Goal: Task Accomplishment & Management: Manage account settings

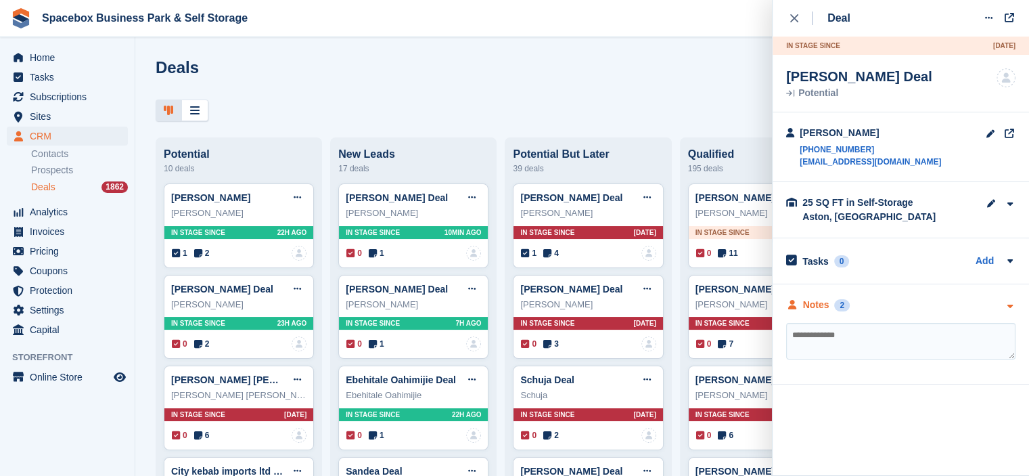
scroll to position [216, 0]
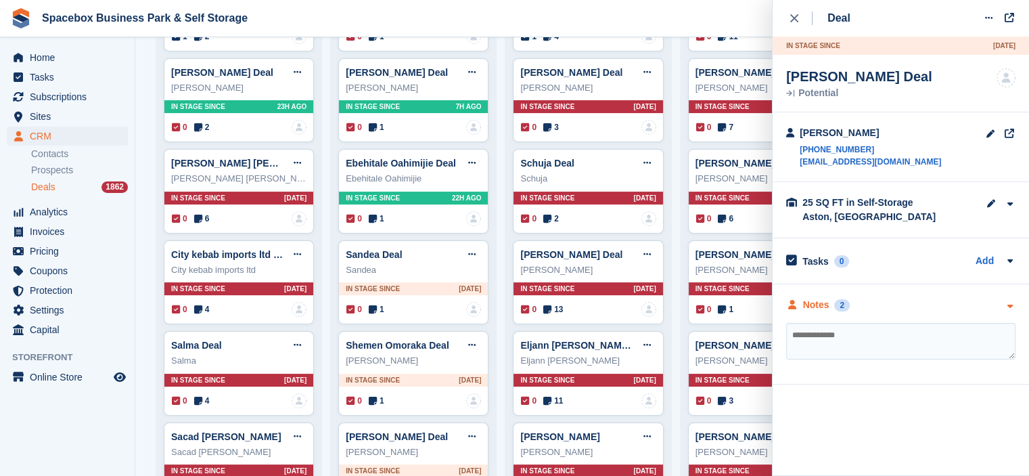
click at [827, 305] on div "Notes" at bounding box center [816, 305] width 26 height 14
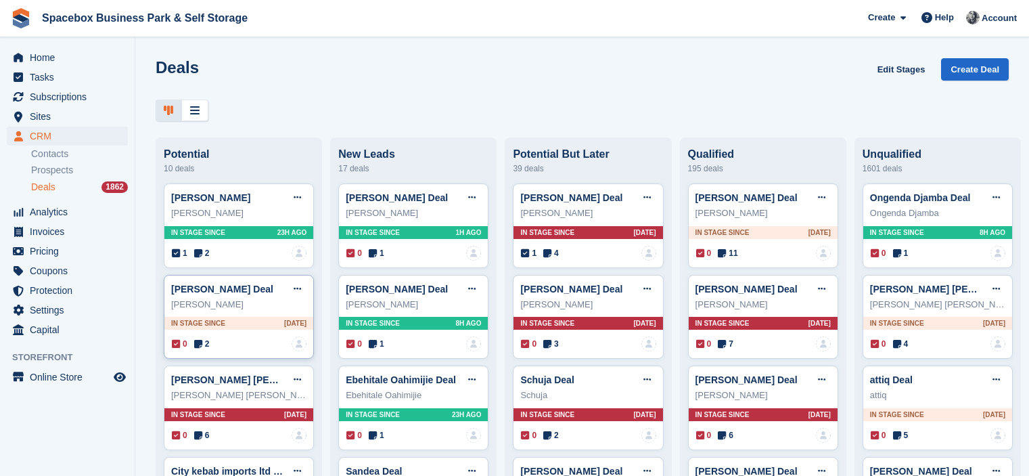
click at [199, 345] on icon at bounding box center [198, 343] width 8 height 9
click at [198, 346] on icon at bounding box center [198, 343] width 8 height 9
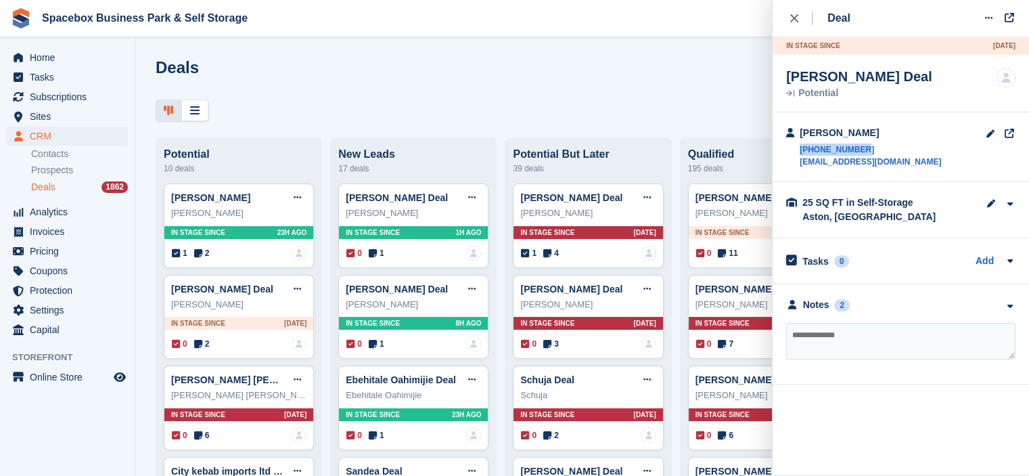
drag, startPoint x: 797, startPoint y: 151, endPoint x: 862, endPoint y: 140, distance: 65.8
click at [862, 140] on div "taiwo rabiu +447311605951 taibiu00@gmail.com" at bounding box center [863, 147] width 155 height 42
copy link "+447311605951"
click at [952, 327] on textarea at bounding box center [900, 341] width 229 height 37
click at [833, 343] on textarea at bounding box center [900, 341] width 229 height 37
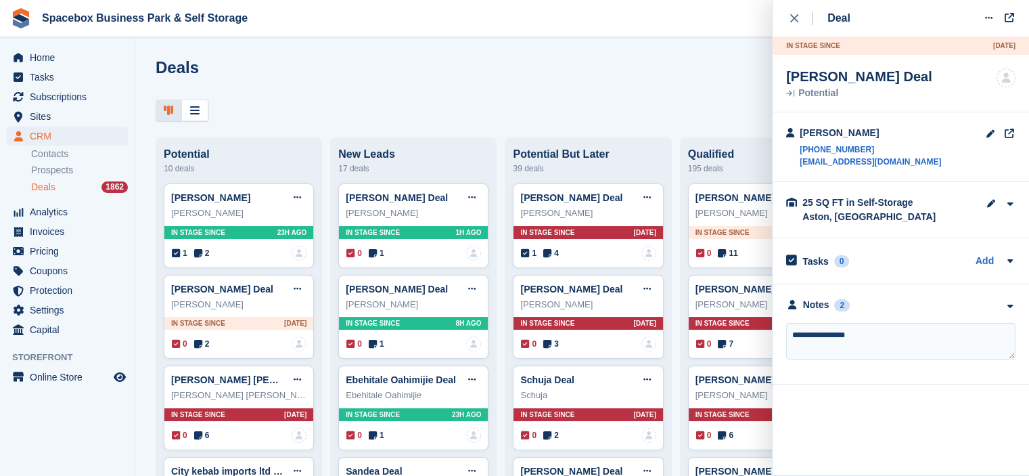
type textarea "**********"
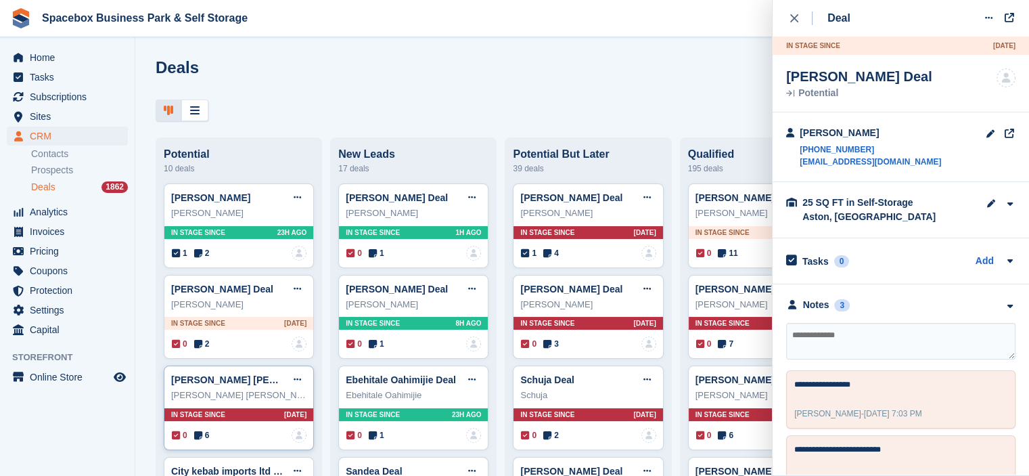
click at [195, 436] on icon at bounding box center [198, 434] width 8 height 9
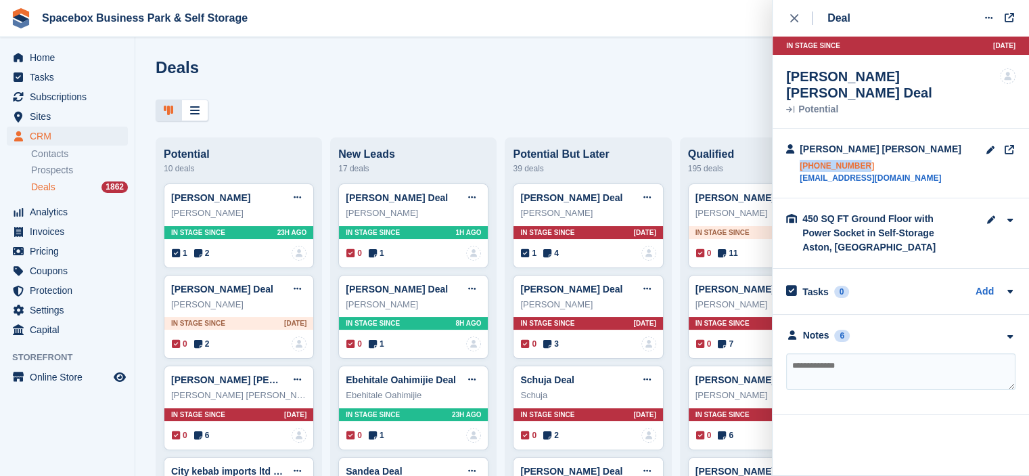
drag, startPoint x: 797, startPoint y: 152, endPoint x: 861, endPoint y: 145, distance: 64.5
click at [861, 145] on div "Mohammad Ehsan Khan +447816827417 ehsan_khan@hotmail.co.uk" at bounding box center [873, 163] width 175 height 42
copy link "+447816827417"
click at [988, 356] on textarea at bounding box center [900, 371] width 229 height 37
click at [873, 328] on div "Notes 6" at bounding box center [900, 335] width 229 height 14
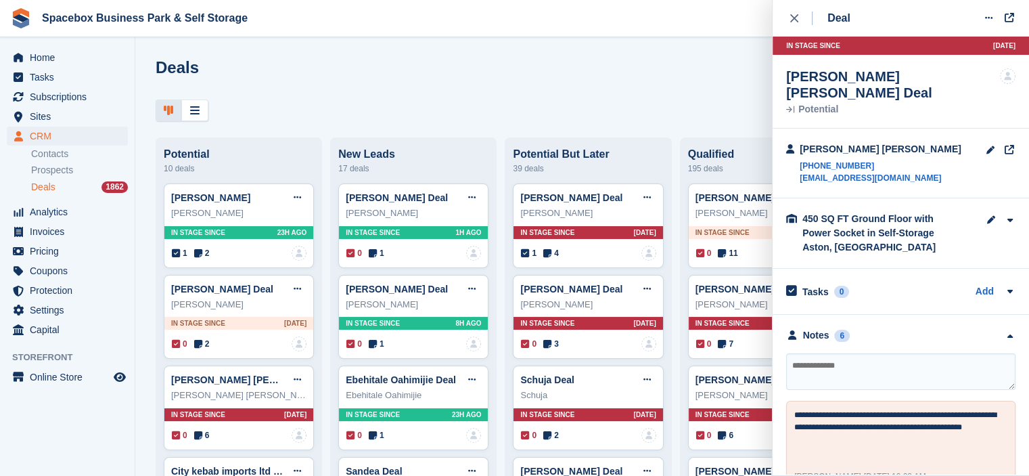
click at [806, 353] on textarea at bounding box center [900, 371] width 229 height 37
click at [960, 354] on textarea "**********" at bounding box center [900, 371] width 229 height 37
type textarea "**********"
click at [398, 62] on div "Deals Edit Stages Create Deal" at bounding box center [582, 77] width 853 height 39
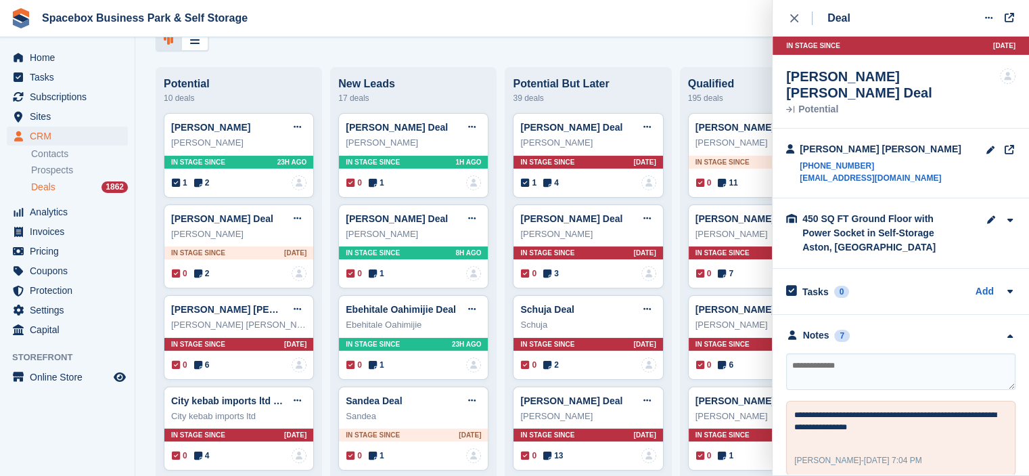
scroll to position [271, 0]
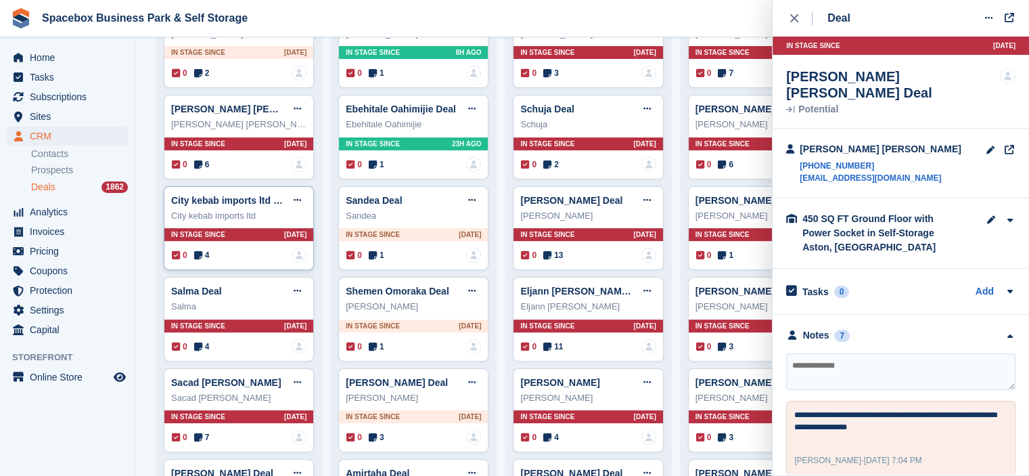
click at [194, 256] on icon at bounding box center [198, 254] width 8 height 9
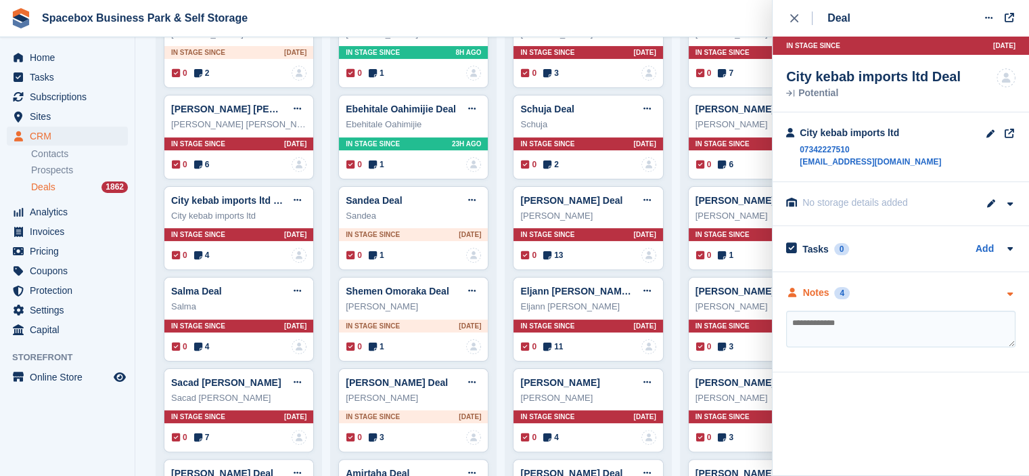
click at [806, 298] on div "Notes" at bounding box center [816, 292] width 26 height 14
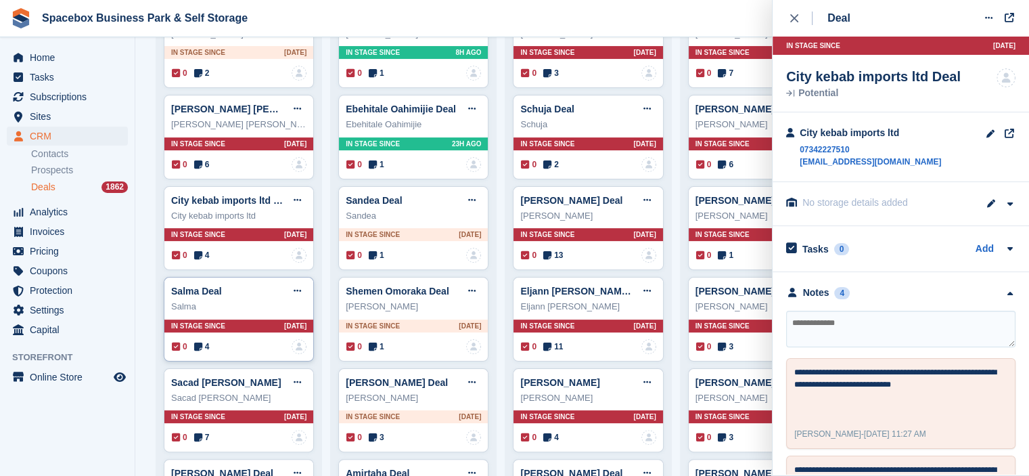
click at [200, 345] on icon at bounding box center [198, 346] width 8 height 9
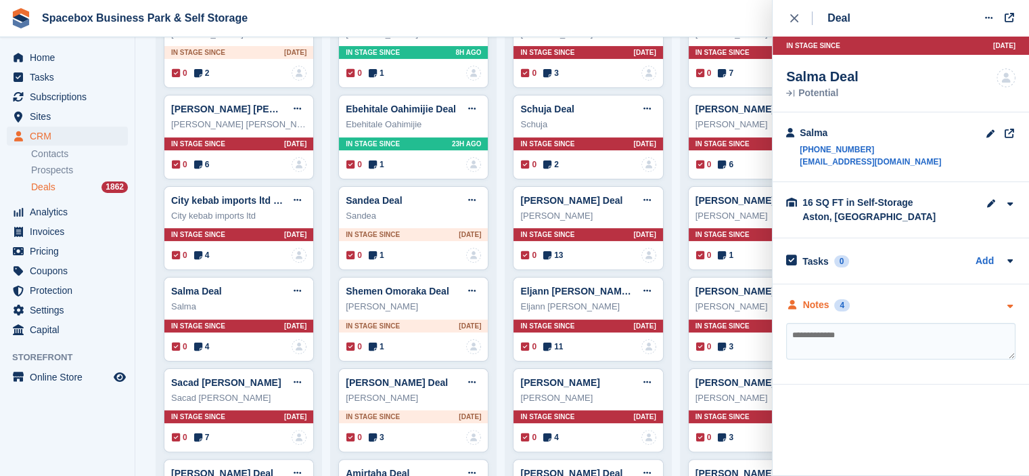
click at [814, 308] on div "Notes" at bounding box center [816, 305] width 26 height 14
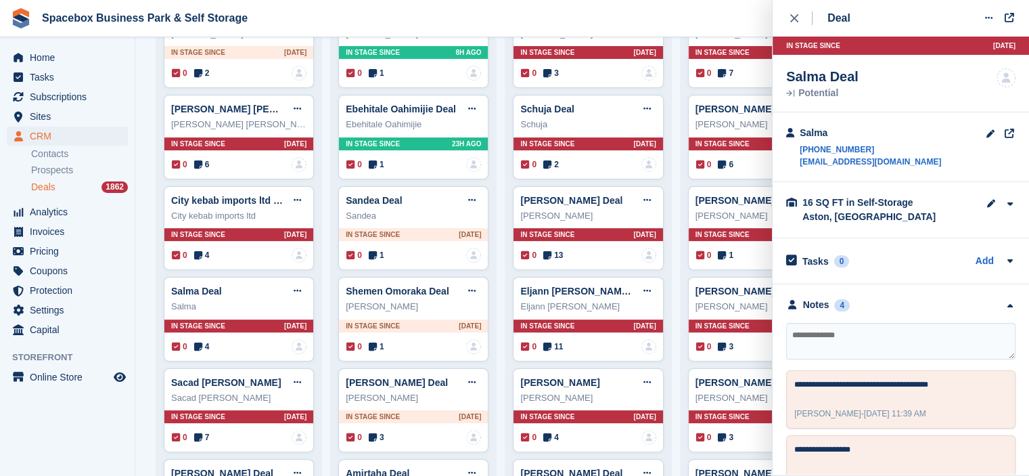
click at [825, 340] on textarea at bounding box center [900, 341] width 229 height 37
type textarea "**********"
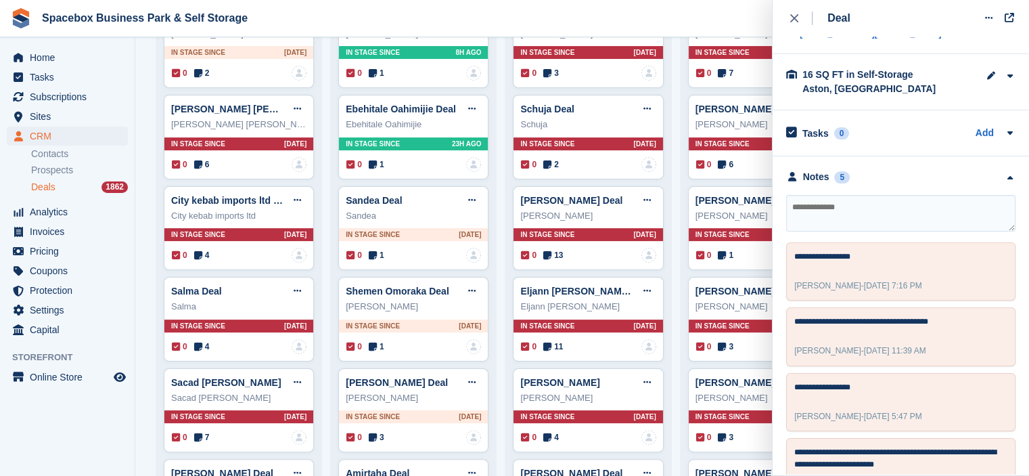
scroll to position [0, 0]
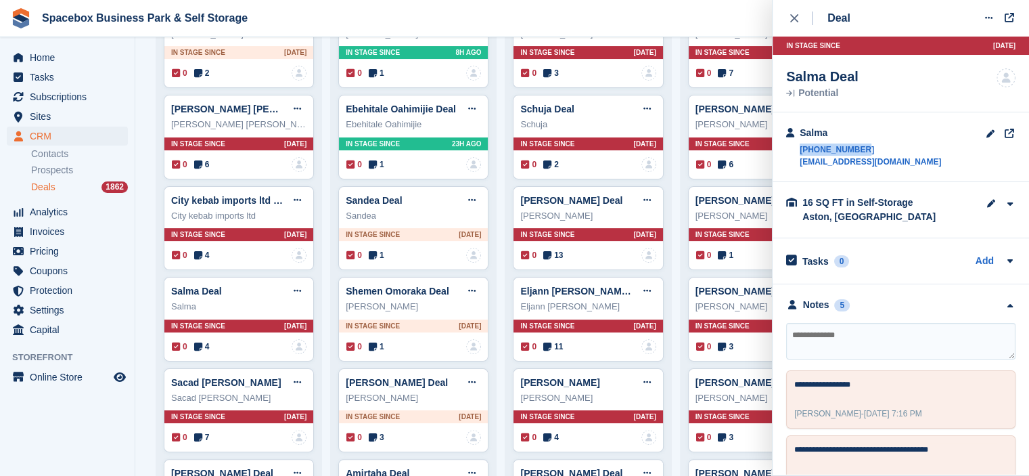
drag, startPoint x: 802, startPoint y: 149, endPoint x: 873, endPoint y: 145, distance: 70.4
click at [873, 145] on div "Salma +447878839092 salma.dak@live.it" at bounding box center [900, 147] width 256 height 70
copy link "+447878839092"
click at [200, 433] on icon at bounding box center [198, 436] width 8 height 9
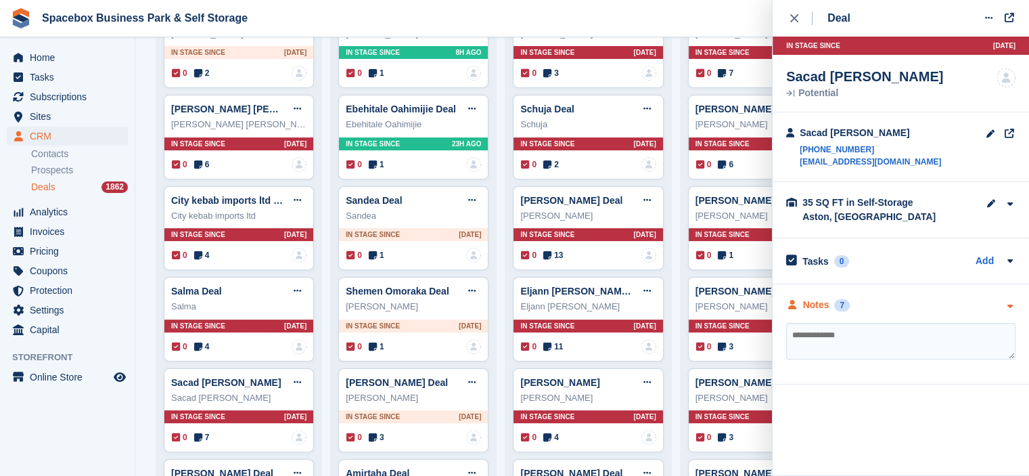
click at [825, 305] on div "Notes" at bounding box center [816, 305] width 26 height 14
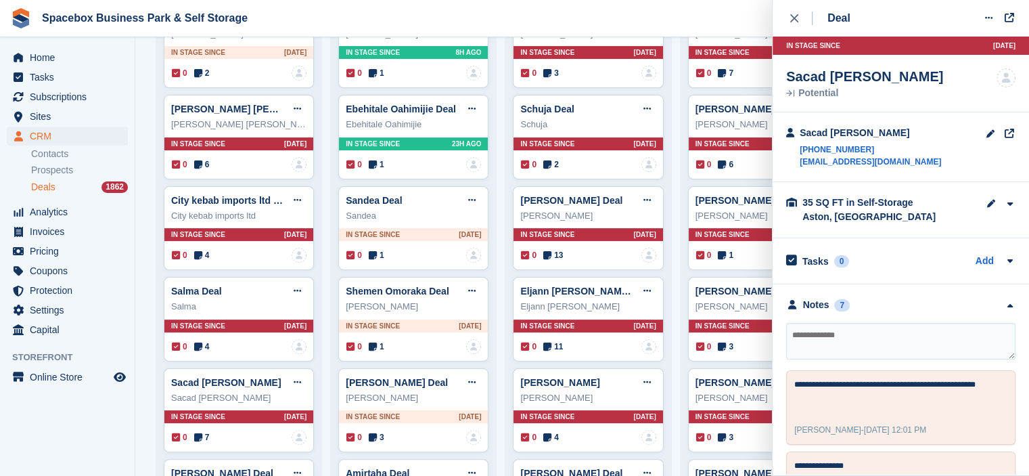
click at [950, 340] on textarea at bounding box center [900, 341] width 229 height 37
drag, startPoint x: 796, startPoint y: 154, endPoint x: 862, endPoint y: 149, distance: 66.4
click at [862, 149] on div "Sacad Adnam Ahmed +447748056717 sacadadnamahmed@gmail.com" at bounding box center [863, 147] width 155 height 42
copy link "+447748056717"
click at [973, 338] on textarea at bounding box center [900, 341] width 229 height 37
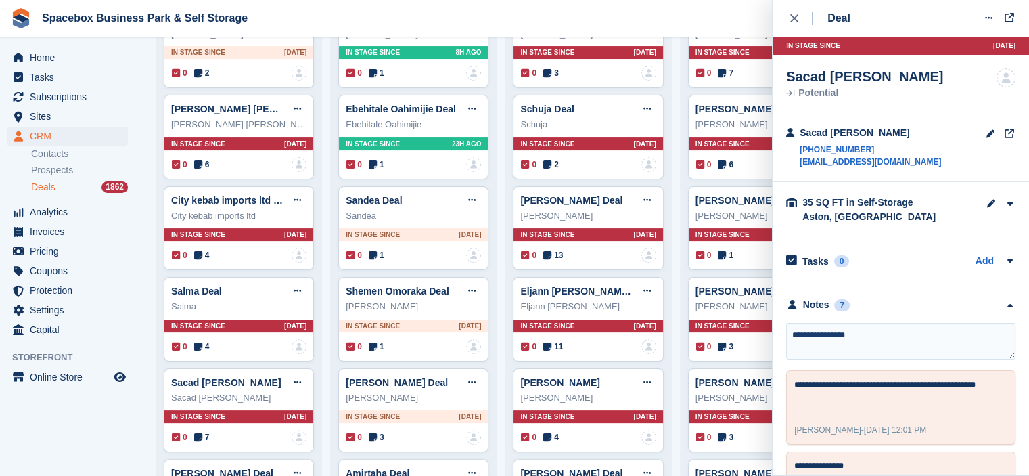
type textarea "**********"
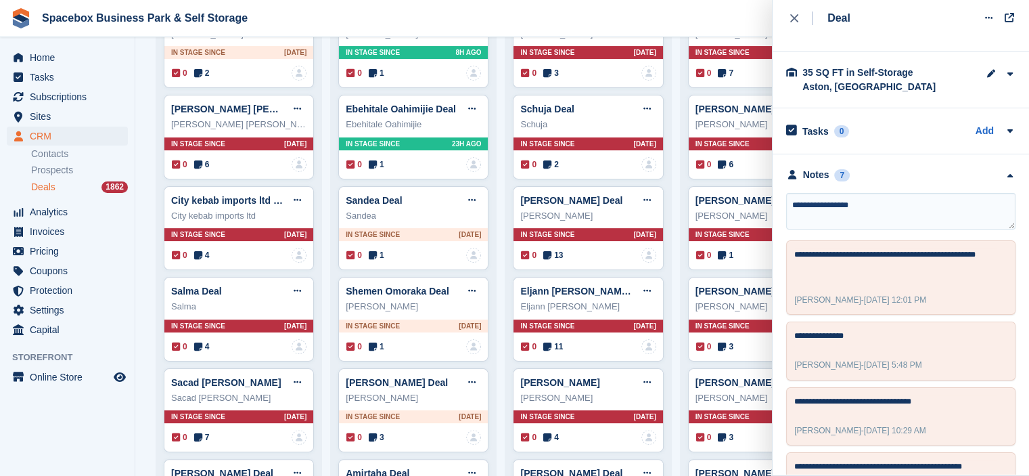
scroll to position [103, 0]
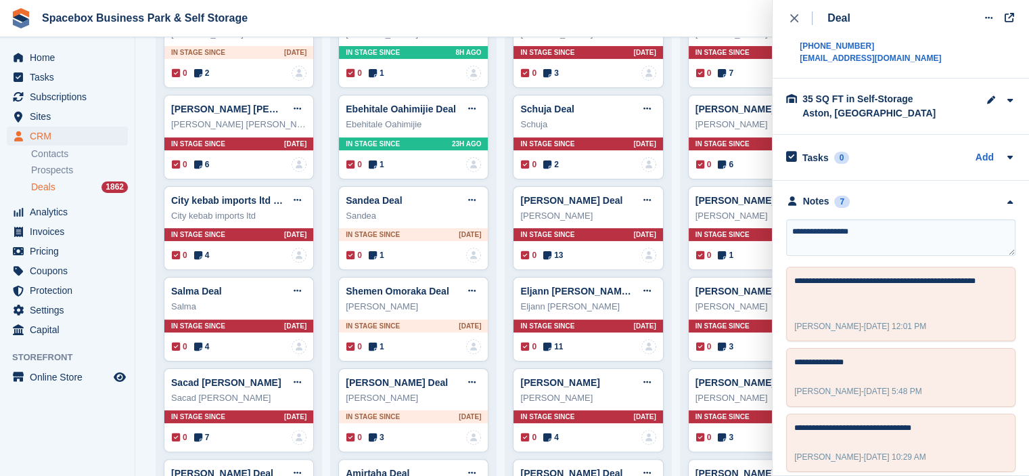
click at [900, 231] on textarea "**********" at bounding box center [900, 237] width 229 height 37
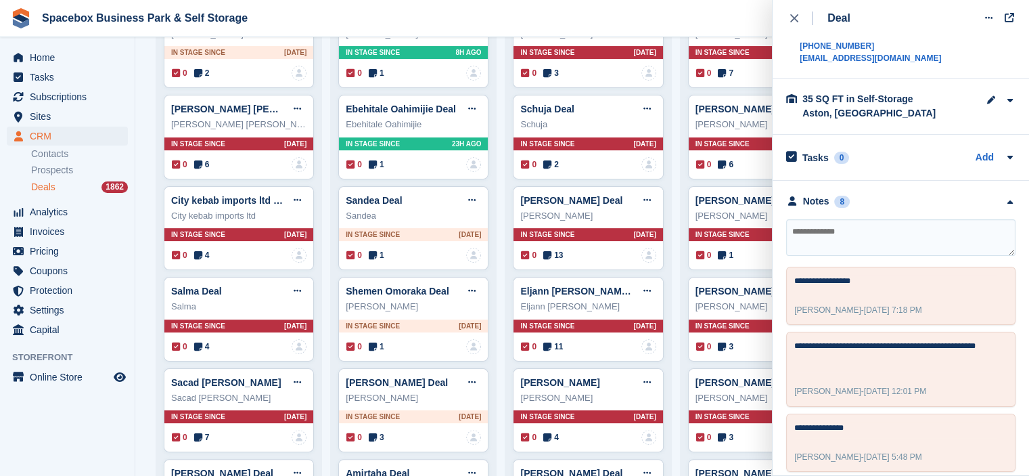
click at [123, 426] on aside "Home Tasks Subscriptions Subscriptions Subscriptions Contracts Price increases …" at bounding box center [67, 241] width 135 height 408
click at [793, 17] on icon "close" at bounding box center [794, 18] width 8 height 8
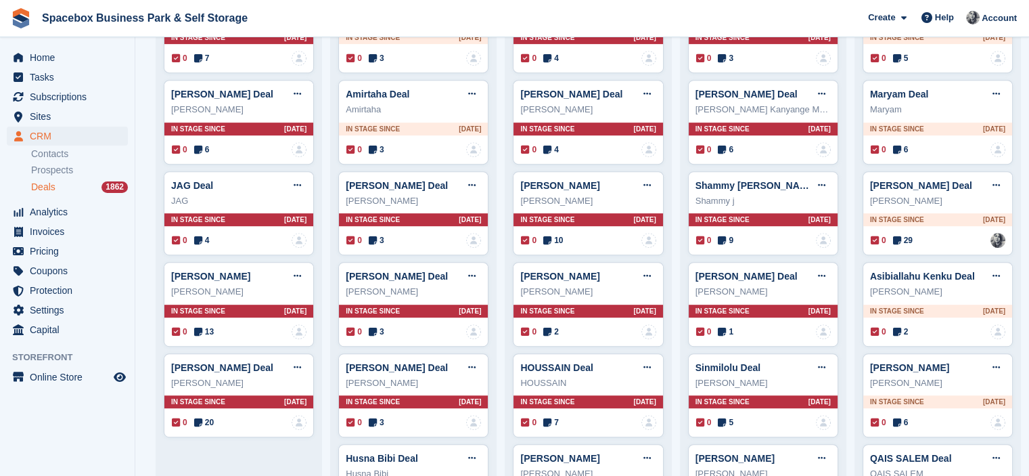
scroll to position [676, 0]
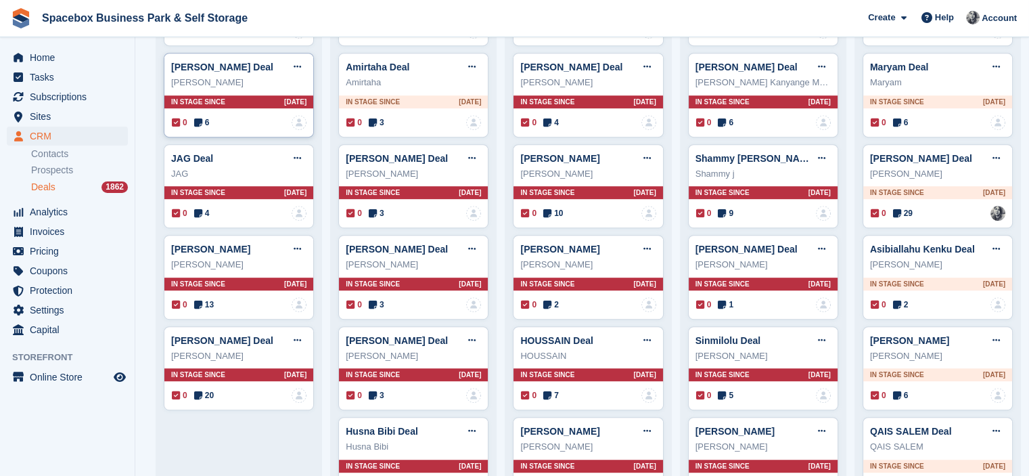
click at [198, 120] on icon at bounding box center [198, 122] width 8 height 9
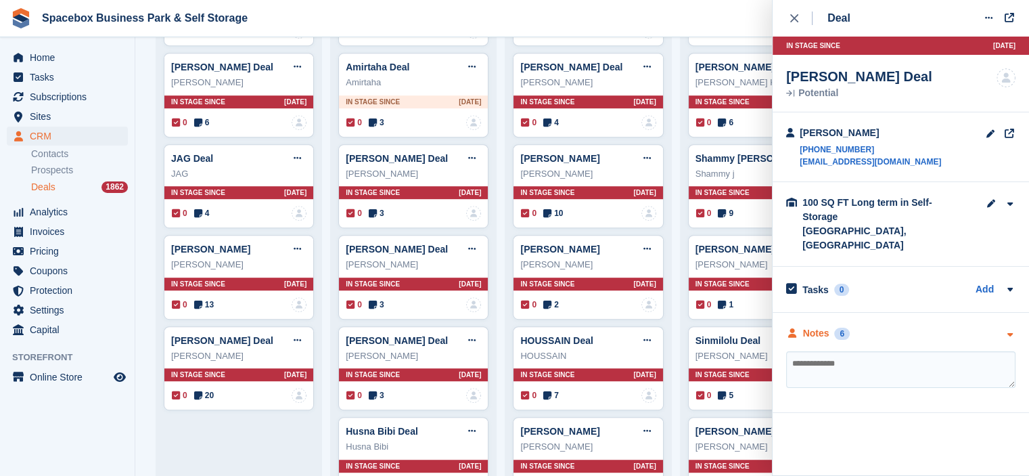
click at [840, 327] on div "6" at bounding box center [842, 333] width 16 height 12
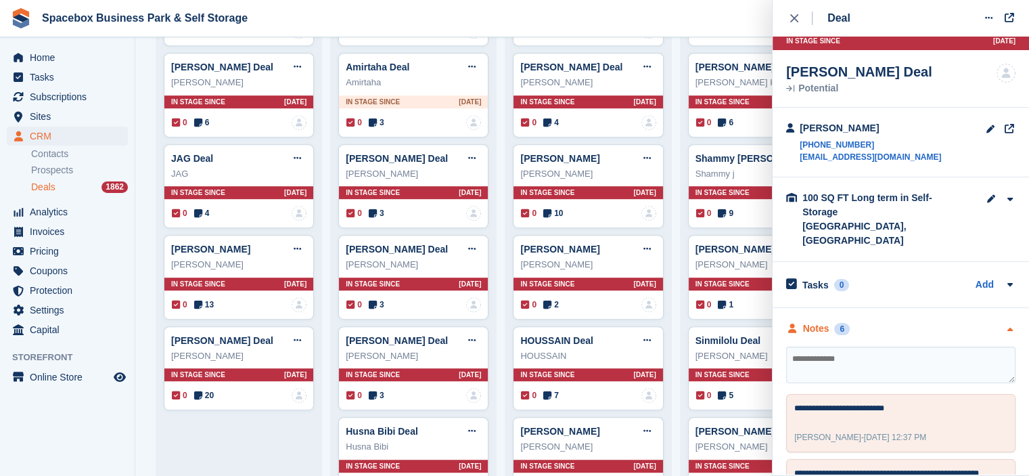
scroll to position [0, 0]
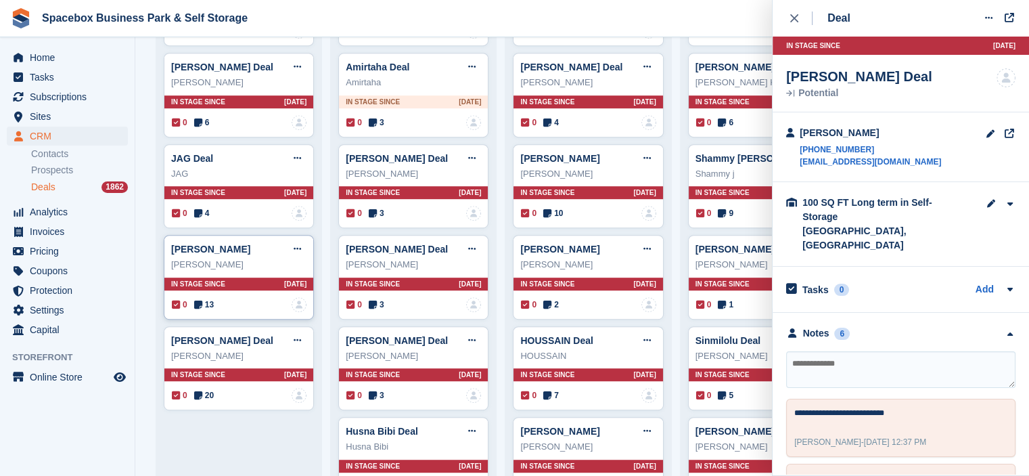
click at [195, 303] on icon at bounding box center [198, 304] width 8 height 9
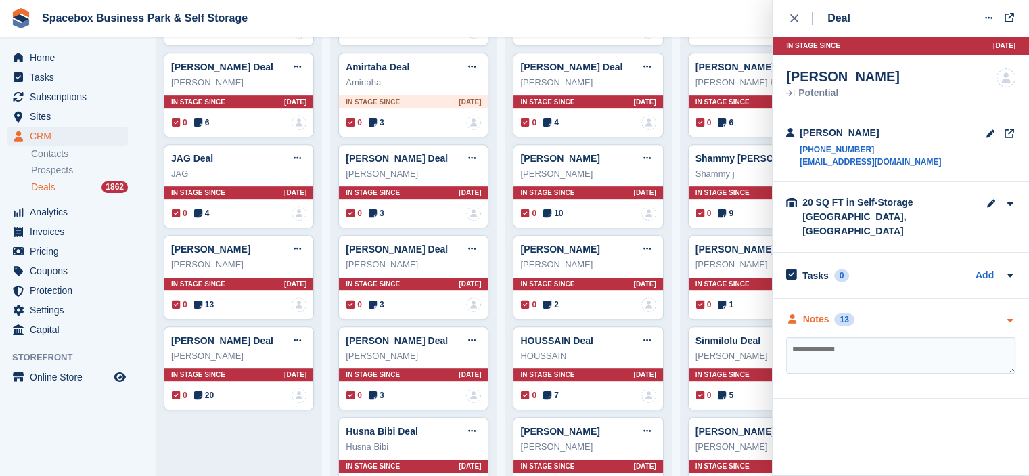
click at [837, 313] on div "13" at bounding box center [844, 319] width 20 height 12
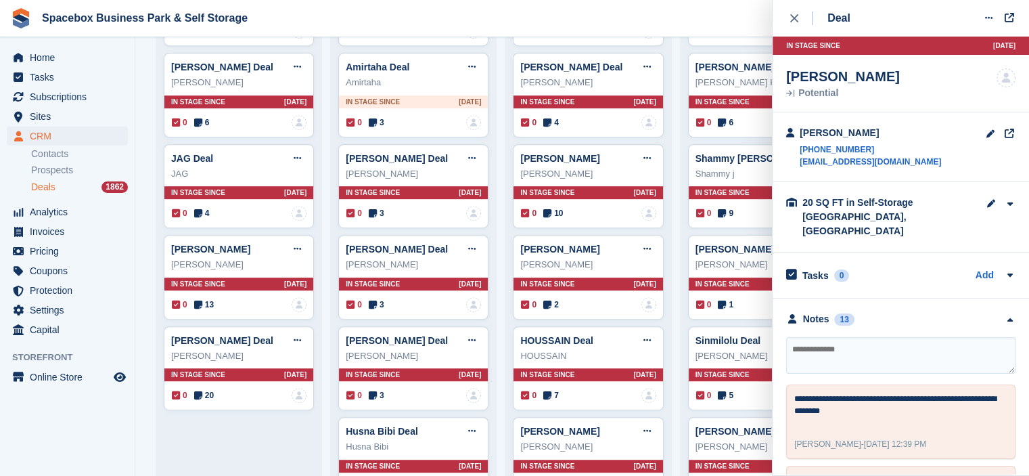
click at [837, 337] on textarea at bounding box center [900, 355] width 229 height 37
type textarea "**********"
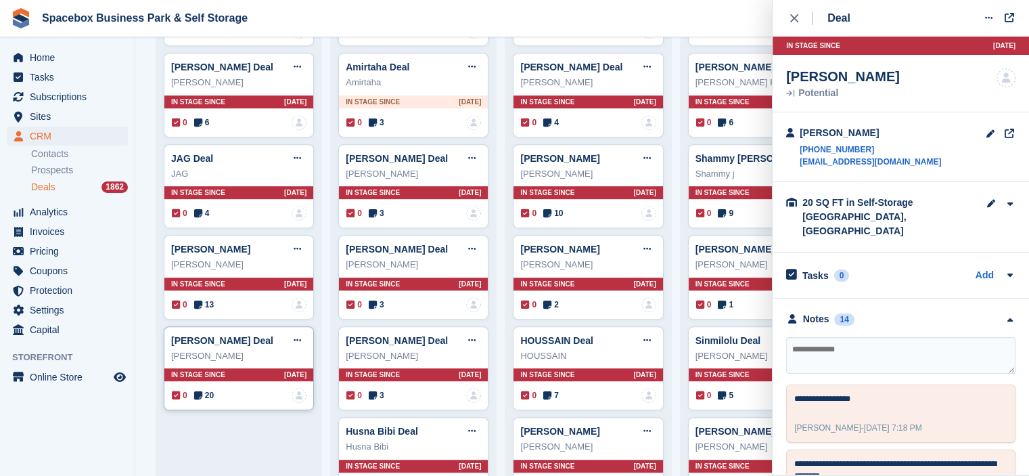
click at [195, 391] on icon at bounding box center [198, 394] width 8 height 9
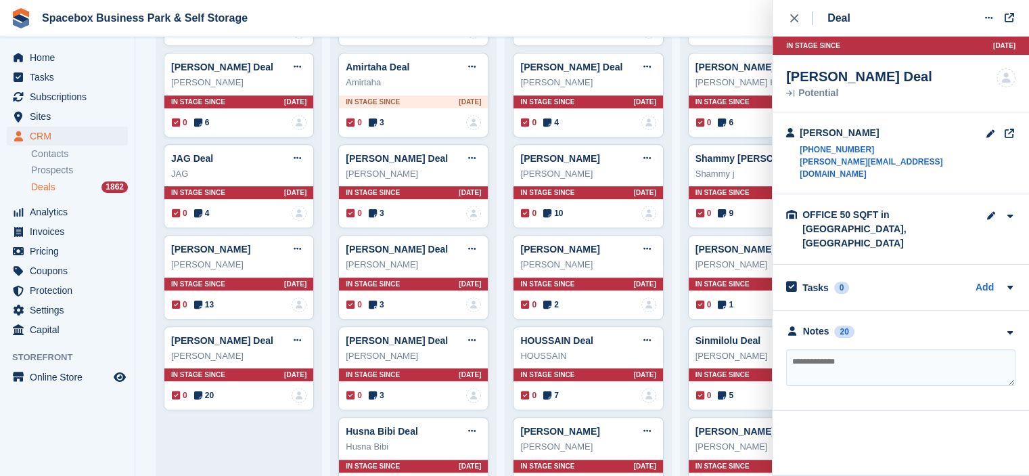
click at [846, 313] on div "**********" at bounding box center [900, 360] width 256 height 100
click at [846, 325] on div "20" at bounding box center [844, 331] width 20 height 12
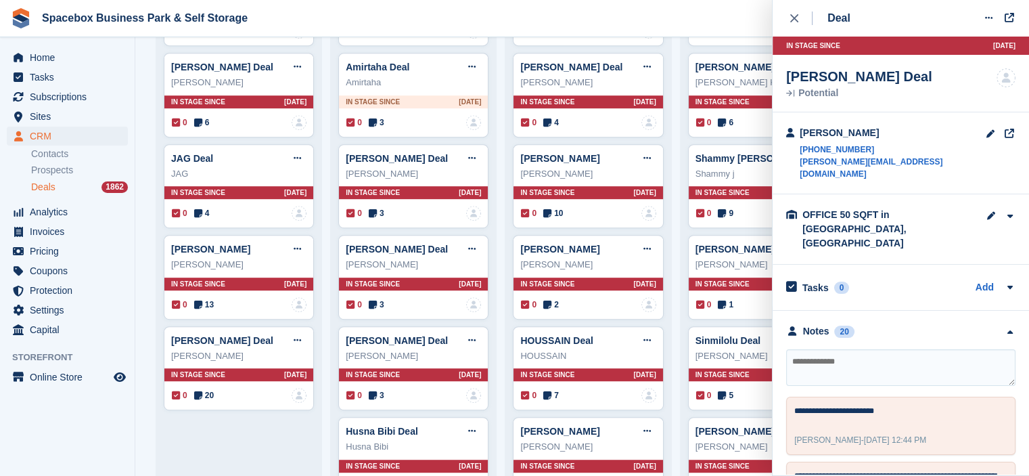
click at [841, 349] on textarea at bounding box center [900, 367] width 229 height 37
drag, startPoint x: 795, startPoint y: 151, endPoint x: 785, endPoint y: 150, distance: 10.2
click at [786, 150] on div "Leopold Johnson +447495904699 leopold@agapestay.co.uk" at bounding box center [886, 153] width 200 height 54
click at [786, 150] on div at bounding box center [790, 153] width 8 height 54
drag, startPoint x: 797, startPoint y: 151, endPoint x: 864, endPoint y: 147, distance: 67.1
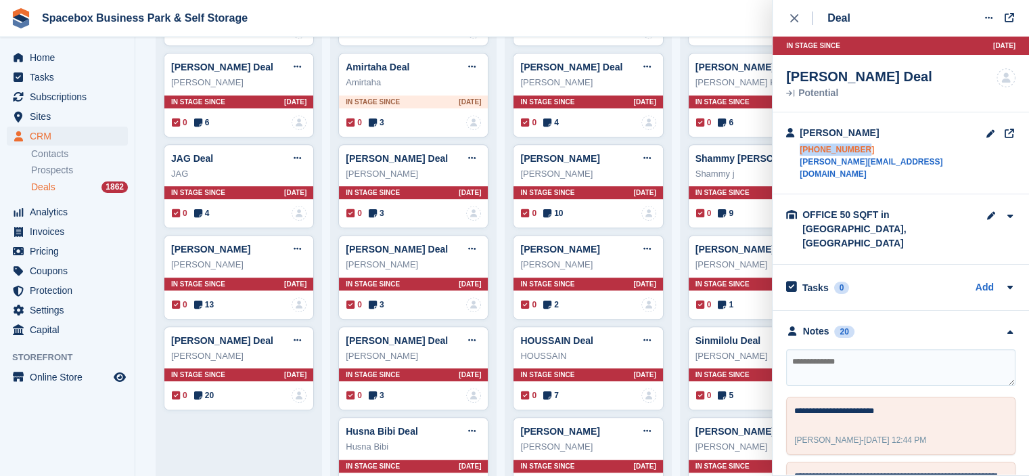
click at [864, 147] on div "Leopold Johnson +447495904699 leopold@agapestay.co.uk" at bounding box center [886, 153] width 200 height 54
copy link "+447495904699"
click at [801, 349] on textarea at bounding box center [900, 367] width 229 height 37
type textarea "*"
type textarea "**********"
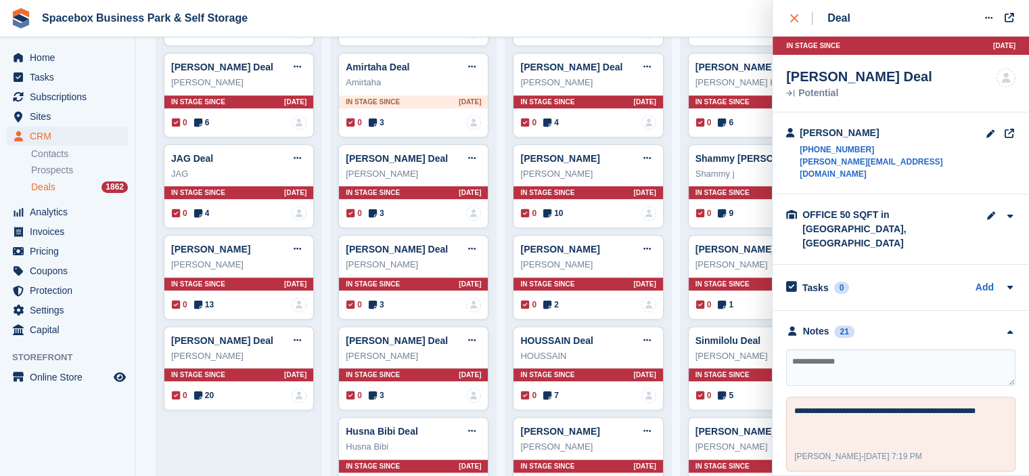
click at [791, 18] on icon "close" at bounding box center [794, 18] width 8 height 8
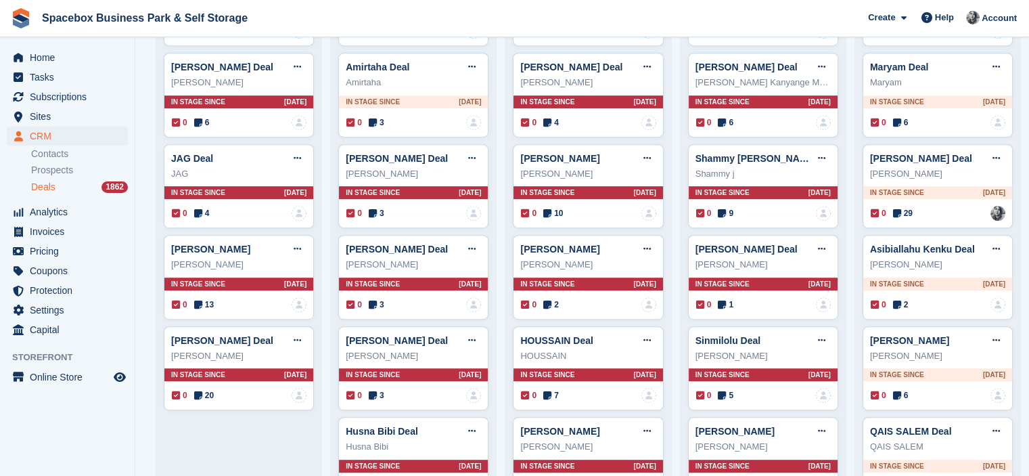
click at [40, 185] on span "Deals" at bounding box center [43, 187] width 24 height 13
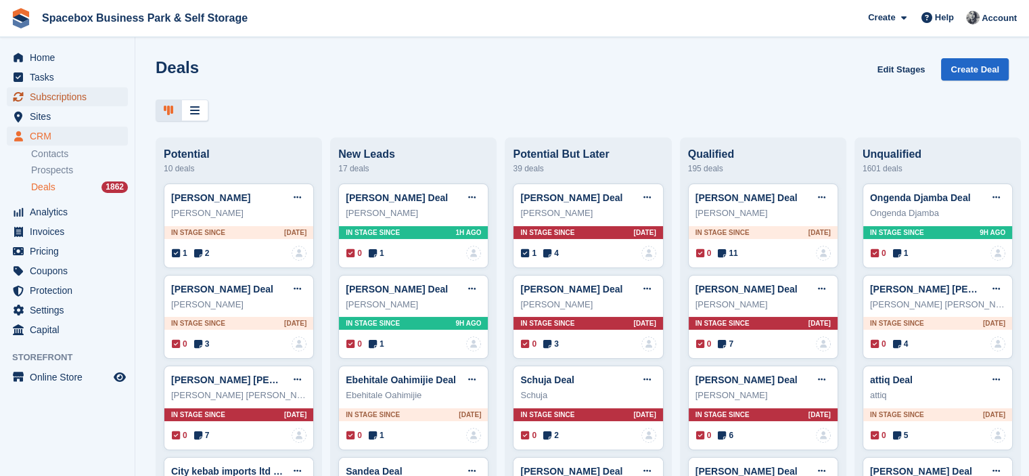
click at [80, 97] on span "Subscriptions" at bounding box center [70, 96] width 81 height 19
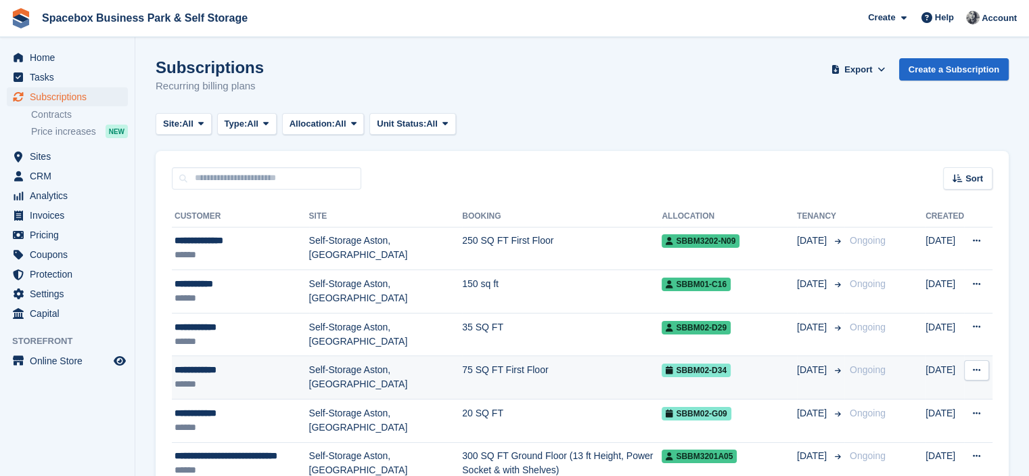
scroll to position [27, 0]
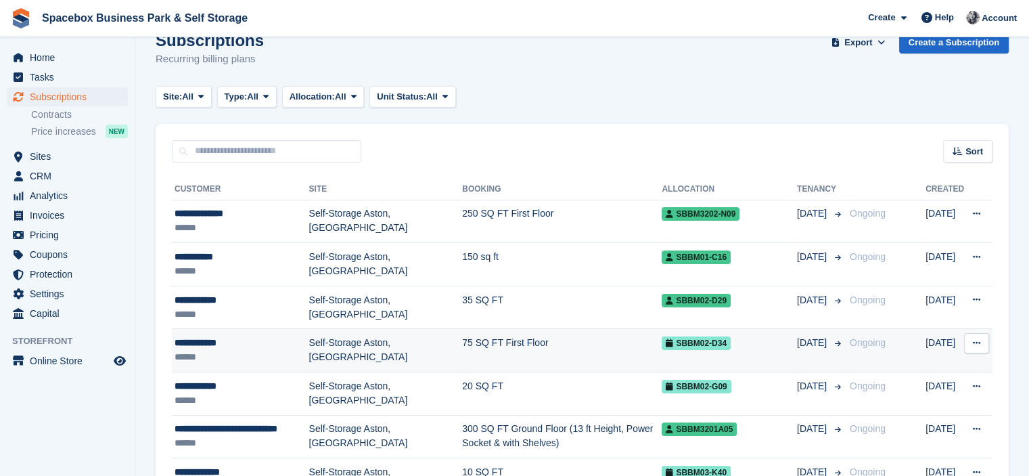
click at [304, 395] on div "******" at bounding box center [242, 400] width 135 height 14
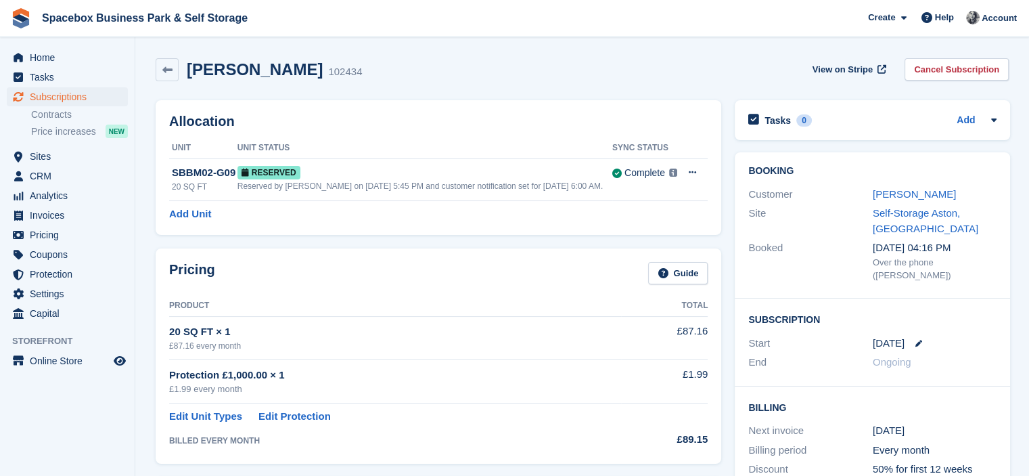
click at [599, 141] on th "Unit Status" at bounding box center [424, 148] width 375 height 22
click at [917, 340] on icon at bounding box center [918, 343] width 7 height 7
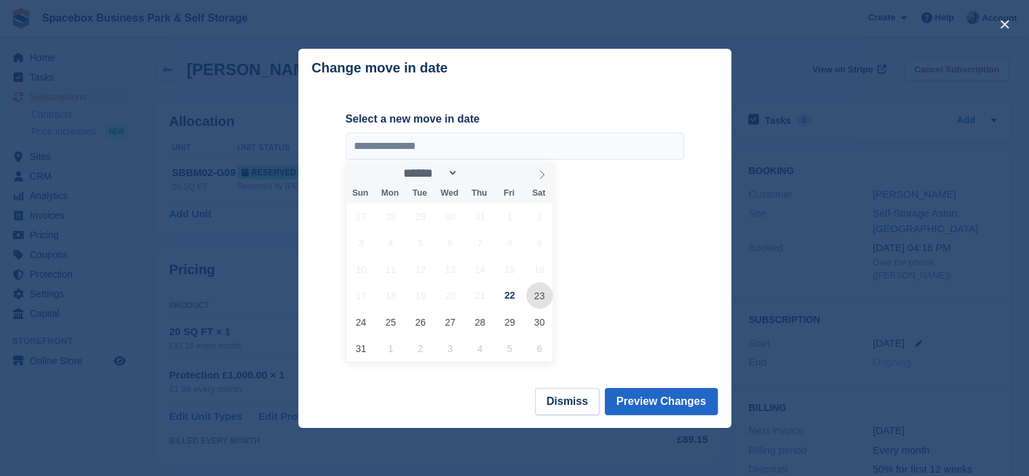
click at [538, 300] on span "23" at bounding box center [539, 295] width 26 height 26
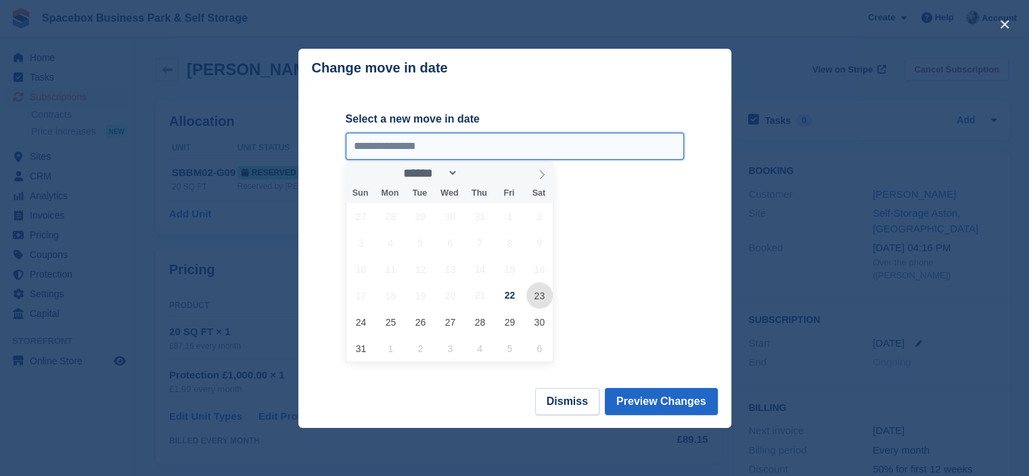
type input "**********"
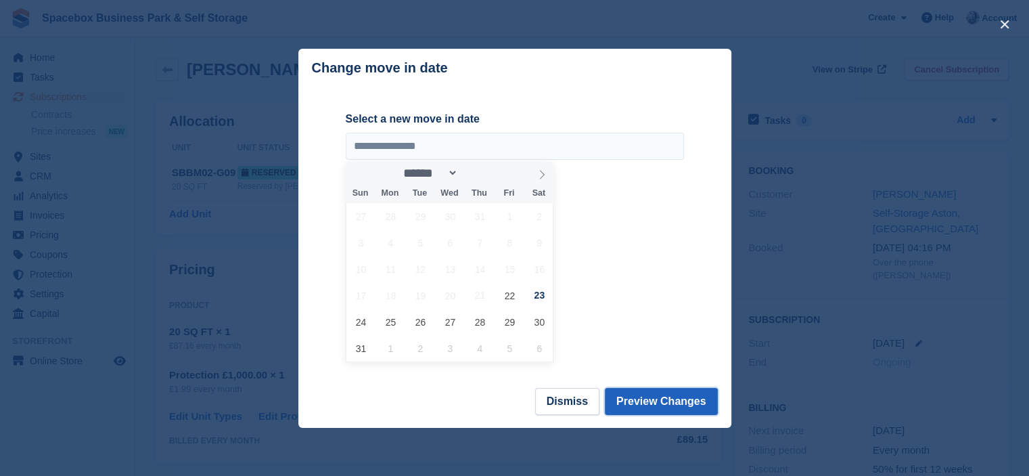
click at [630, 396] on button "Preview Changes" at bounding box center [661, 401] width 113 height 27
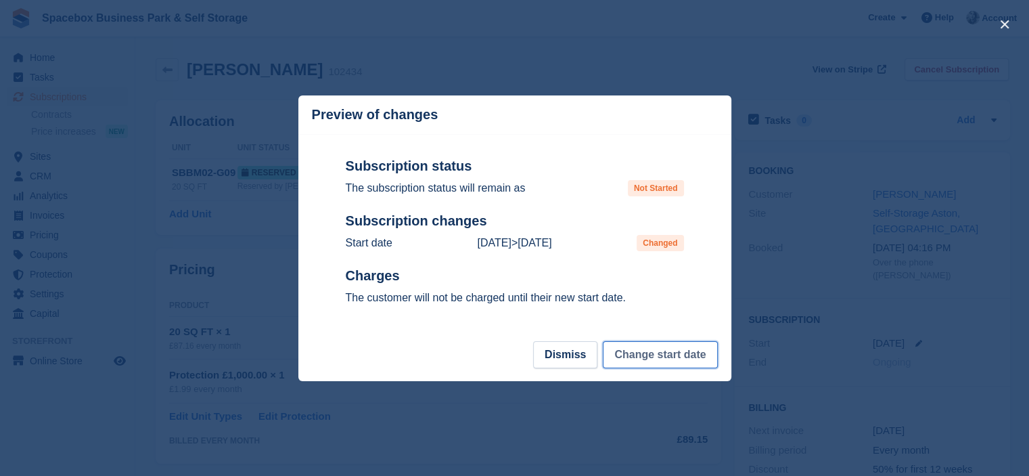
click at [648, 344] on button "Change start date" at bounding box center [660, 354] width 114 height 27
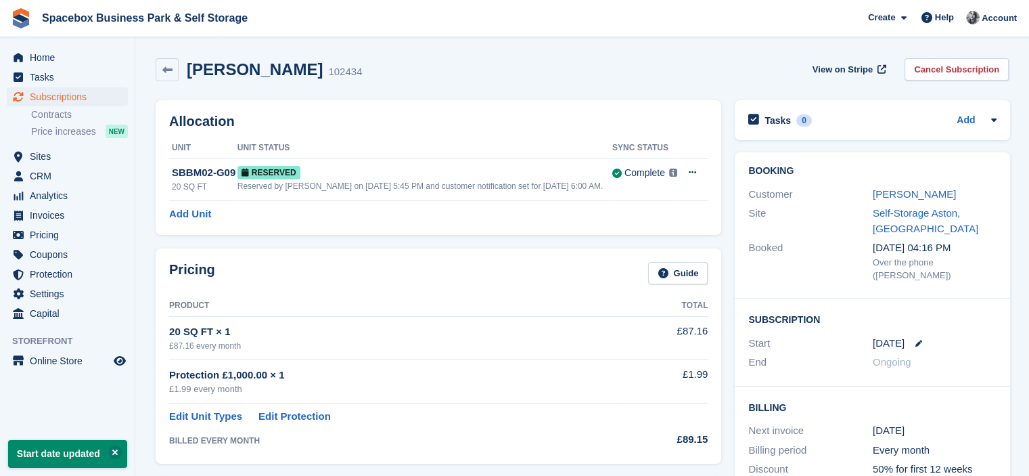
click at [547, 132] on div "Allocation Unit Unit Status Sync Status SBBM02-G09 20 SQ FT Reserved Reserved b…" at bounding box center [438, 167] width 565 height 135
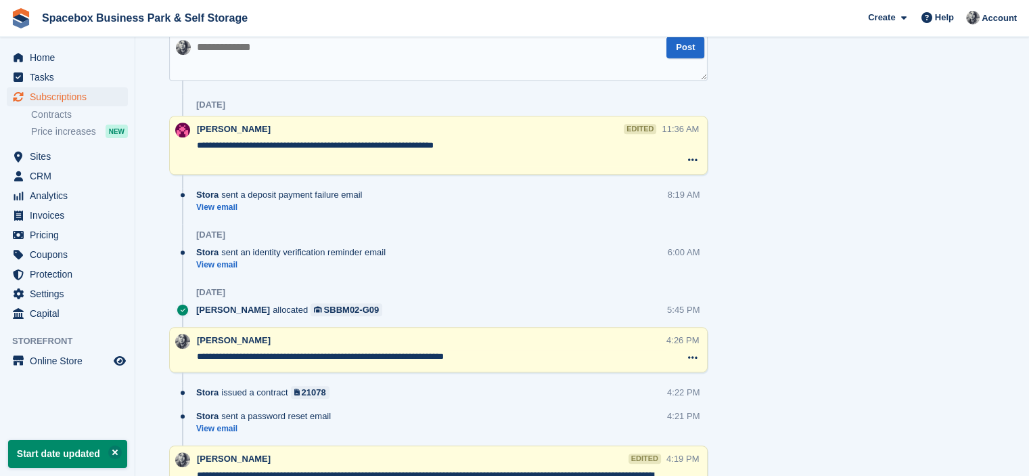
scroll to position [758, 0]
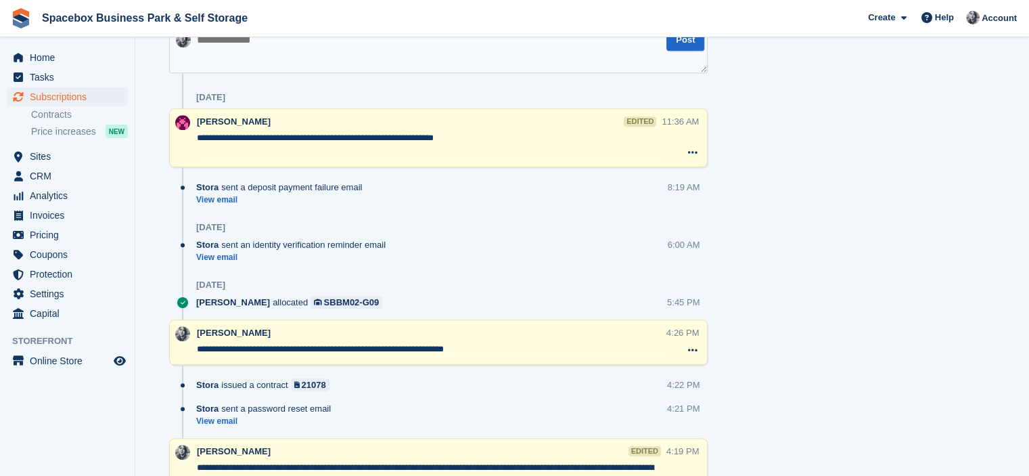
click at [458, 54] on textarea at bounding box center [438, 49] width 538 height 47
type textarea "**********"
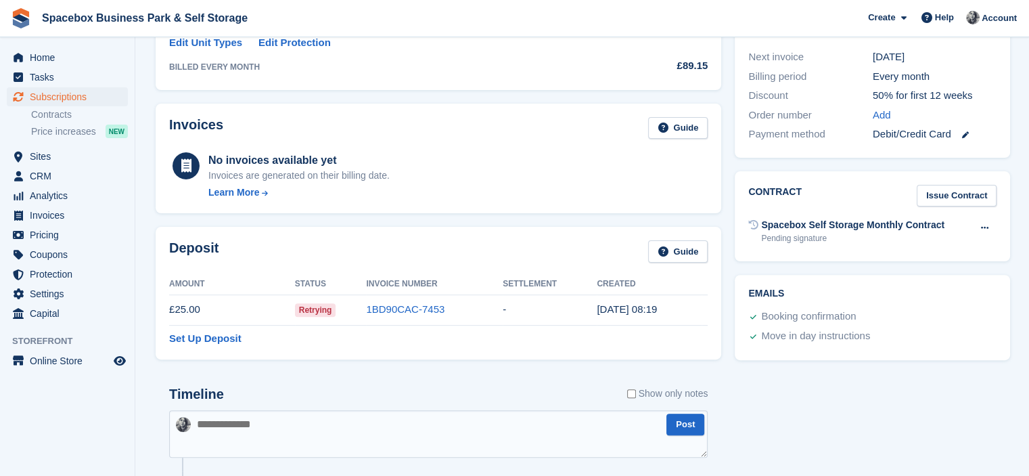
scroll to position [0, 0]
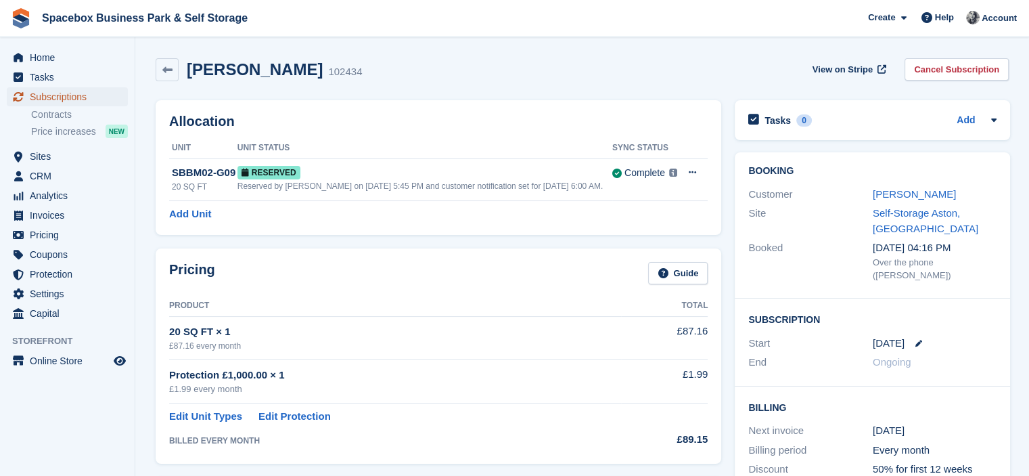
click at [84, 99] on span "Subscriptions" at bounding box center [70, 96] width 81 height 19
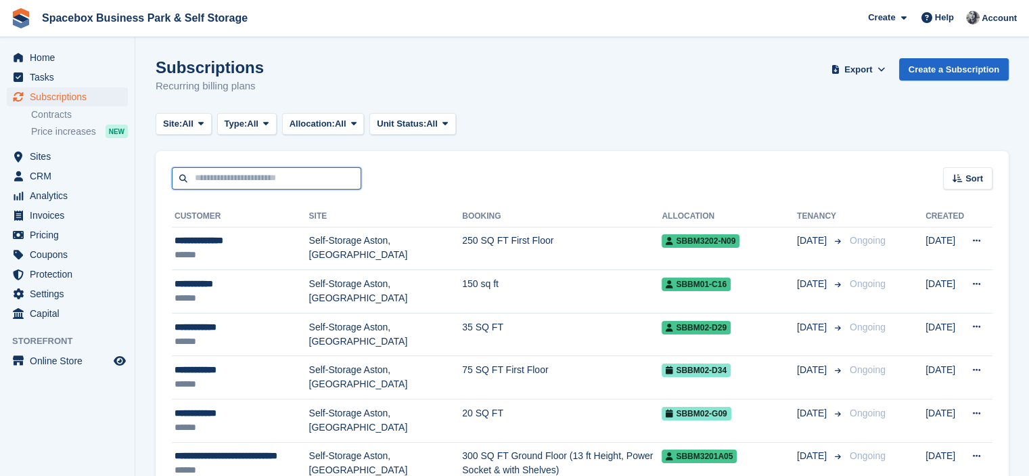
click at [239, 177] on input "text" at bounding box center [266, 178] width 189 height 22
type input "*******"
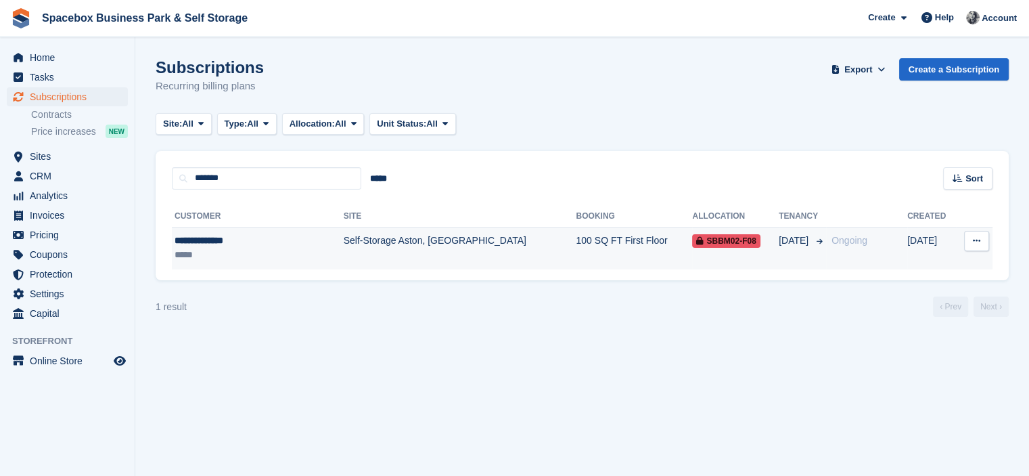
click at [247, 238] on div "**********" at bounding box center [241, 240] width 132 height 14
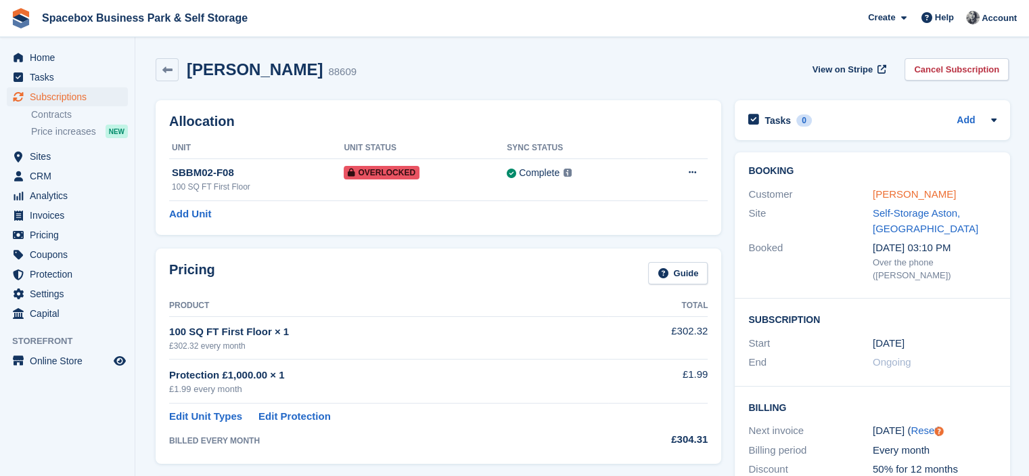
click at [883, 194] on link "[PERSON_NAME]" at bounding box center [914, 193] width 83 height 11
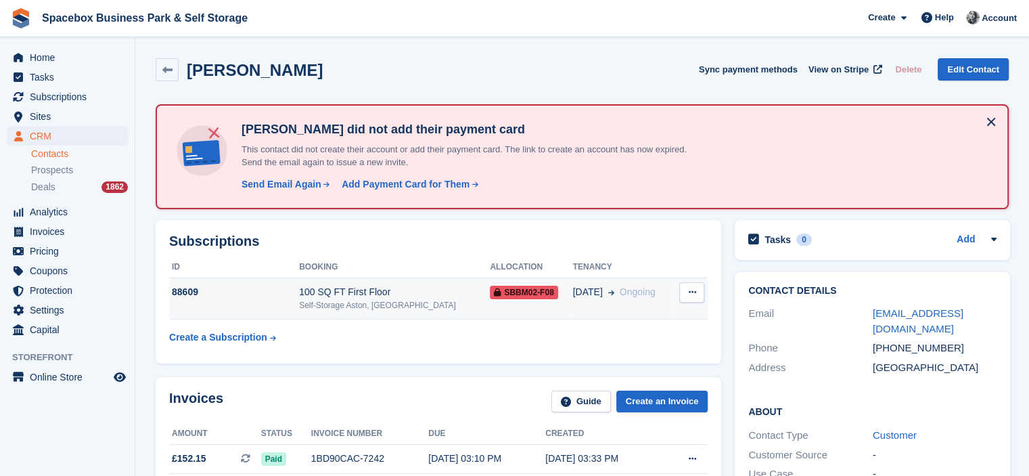
click at [386, 310] on td "100 SQ FT First Floor Self-Storage Aston, Birmingham" at bounding box center [394, 298] width 191 height 41
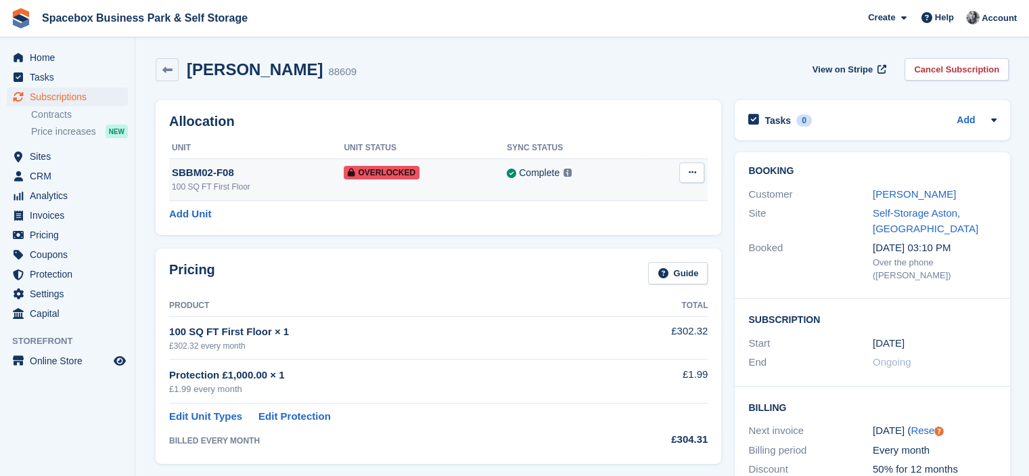
click at [699, 177] on button at bounding box center [691, 172] width 25 height 20
click at [630, 198] on p "Remove Overlock" at bounding box center [639, 199] width 118 height 18
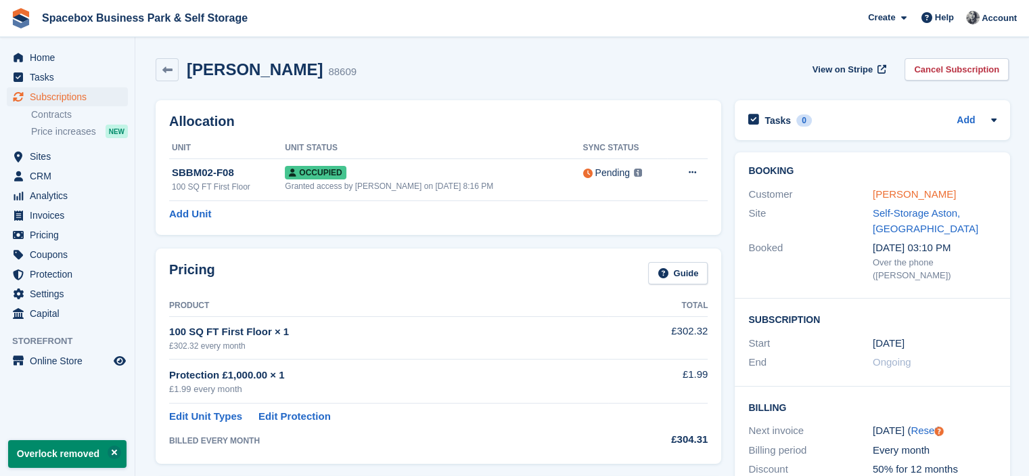
click at [934, 195] on link "[PERSON_NAME]" at bounding box center [914, 193] width 83 height 11
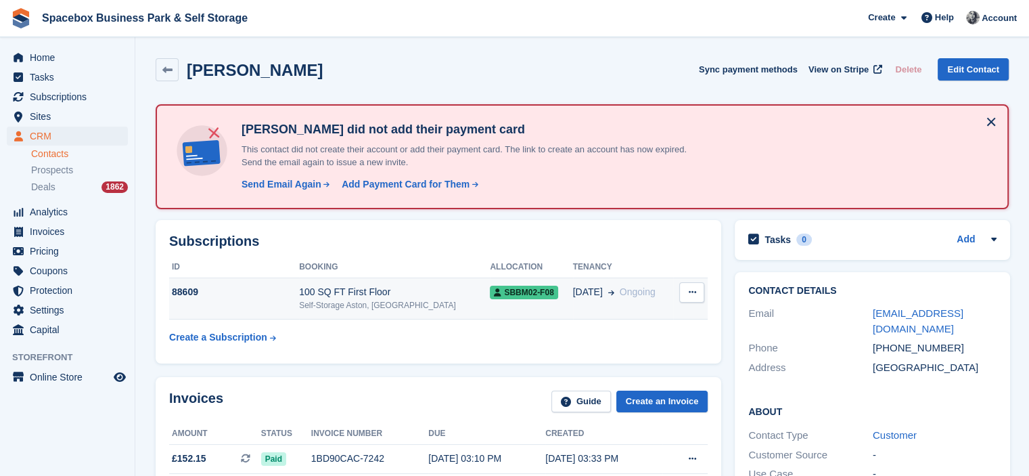
click at [384, 296] on div "100 SQ FT First Floor" at bounding box center [394, 292] width 191 height 14
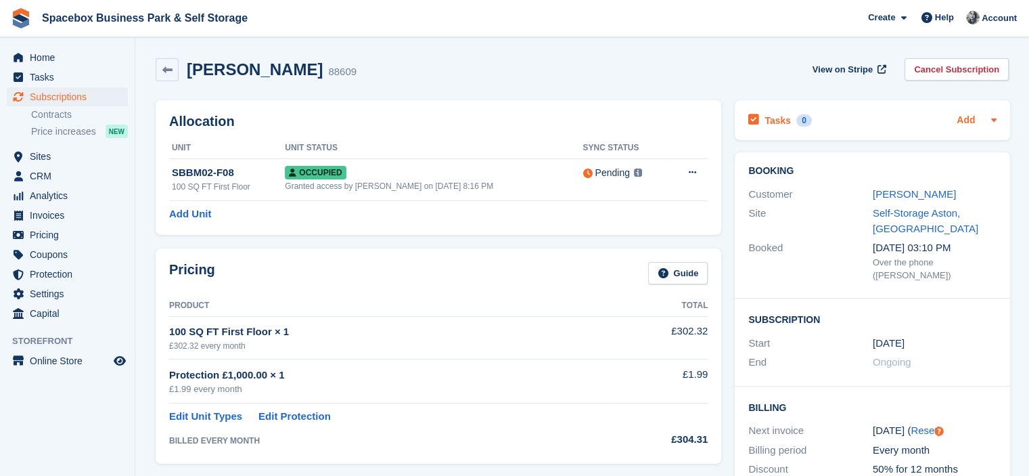
click at [956, 120] on link "Add" at bounding box center [965, 121] width 18 height 16
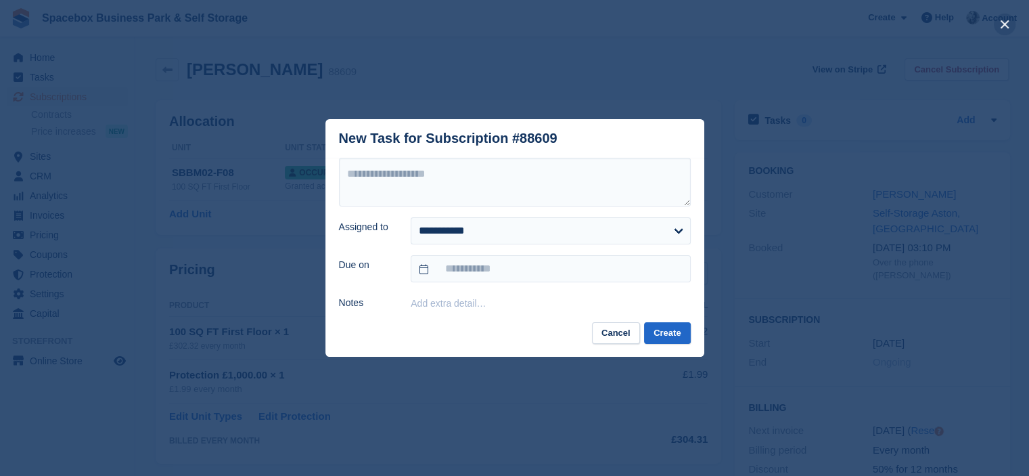
click at [1007, 22] on button "close" at bounding box center [1005, 25] width 22 height 22
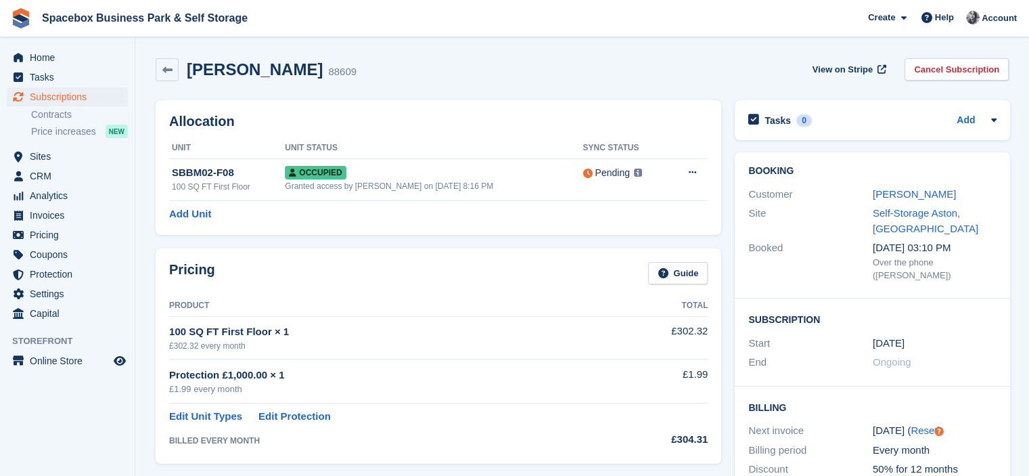
click at [660, 112] on div "Allocation Unit Unit Status Sync Status SBBM02-F08 100 SQ FT First Floor Occupi…" at bounding box center [438, 167] width 565 height 135
click at [51, 101] on span "Subscriptions" at bounding box center [70, 96] width 81 height 19
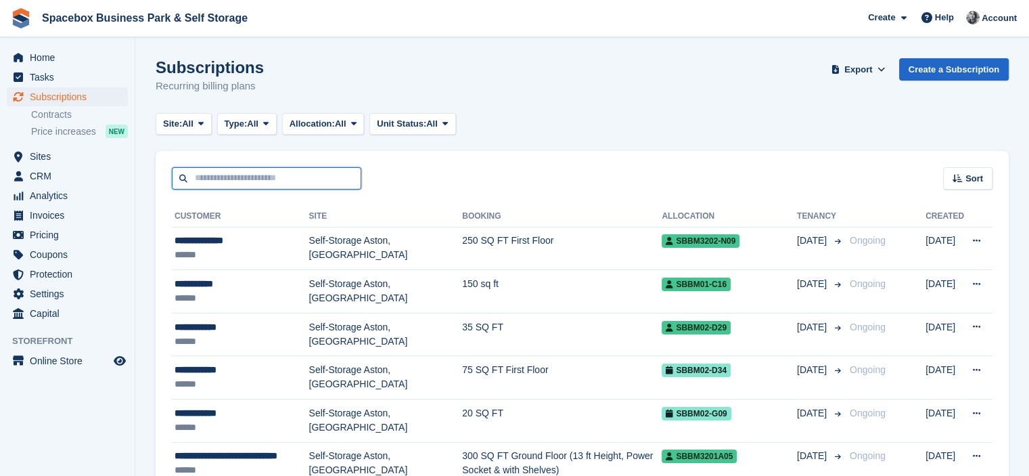
click at [271, 180] on input "text" at bounding box center [266, 178] width 189 height 22
type input "*******"
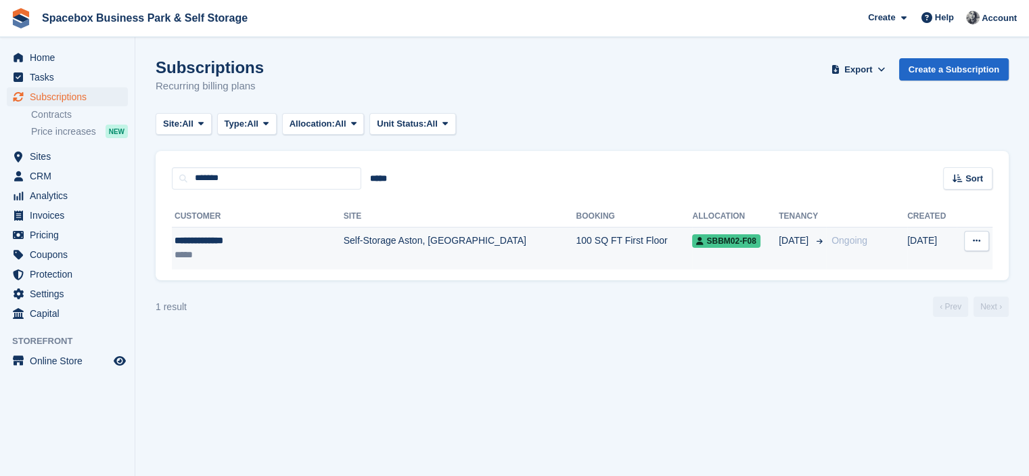
click at [270, 241] on div "**********" at bounding box center [241, 240] width 132 height 14
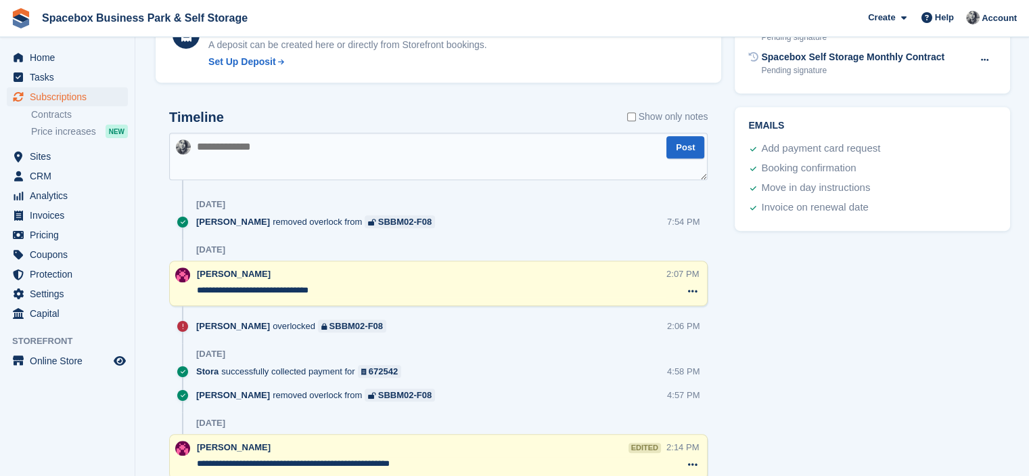
scroll to position [767, 0]
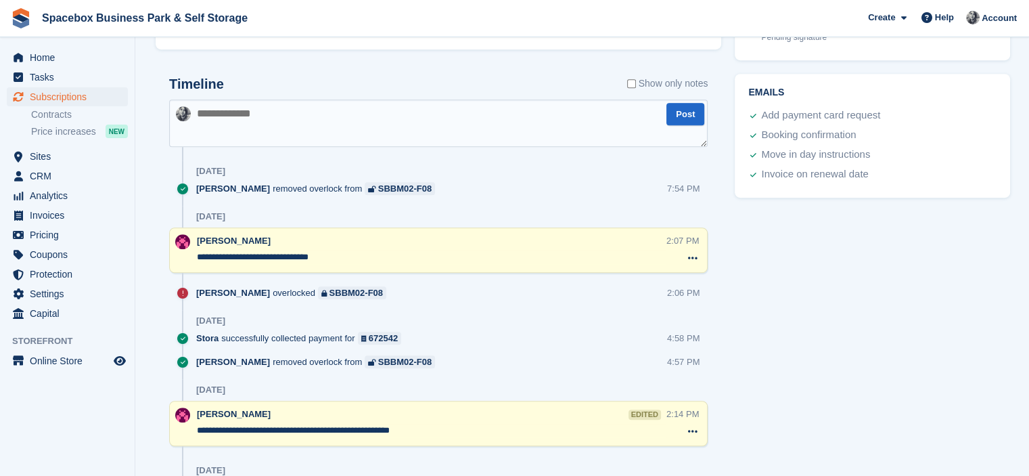
click at [271, 110] on textarea at bounding box center [438, 122] width 538 height 47
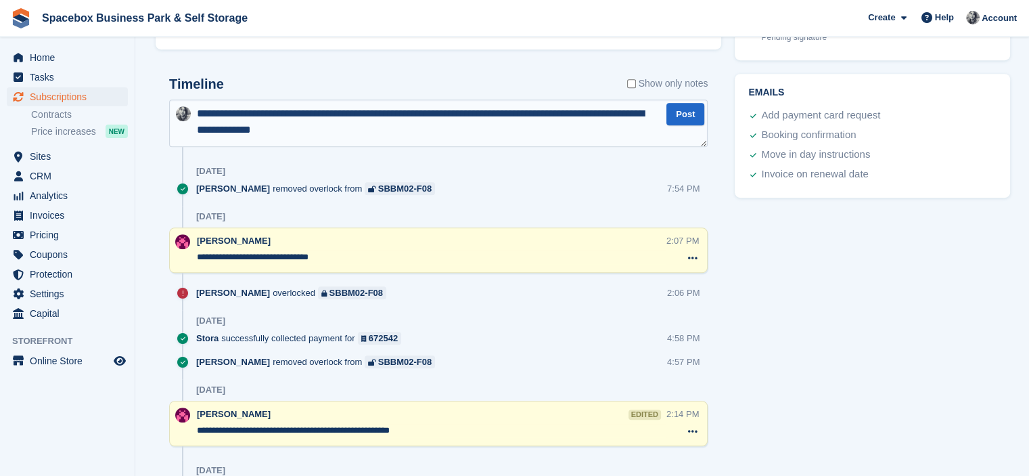
type textarea "**********"
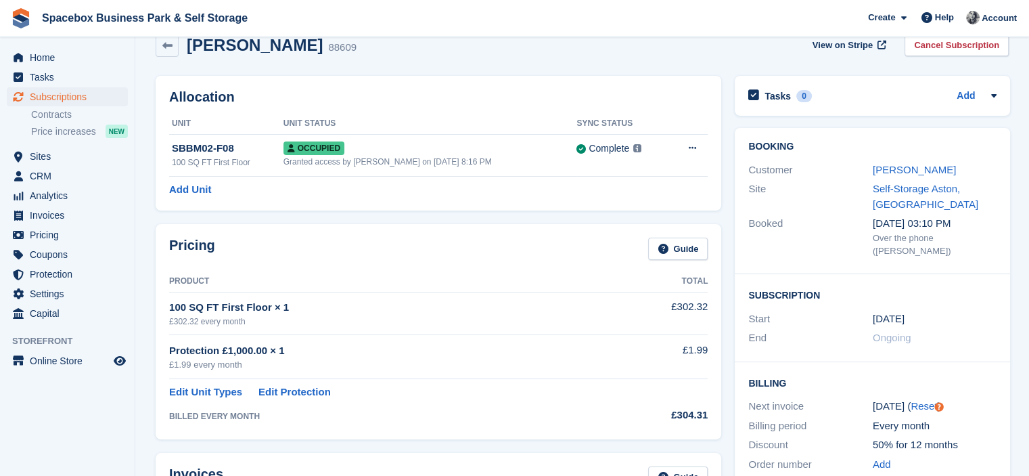
scroll to position [0, 0]
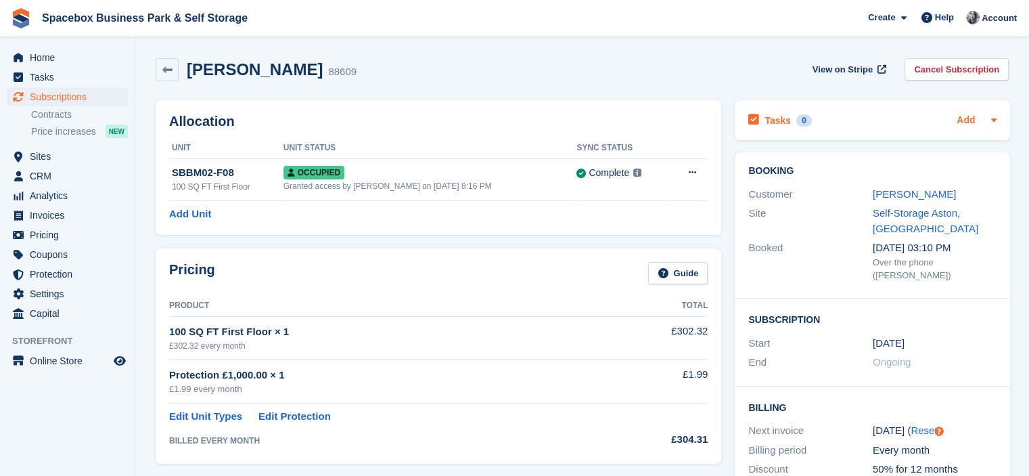
click at [963, 123] on link "Add" at bounding box center [965, 121] width 18 height 16
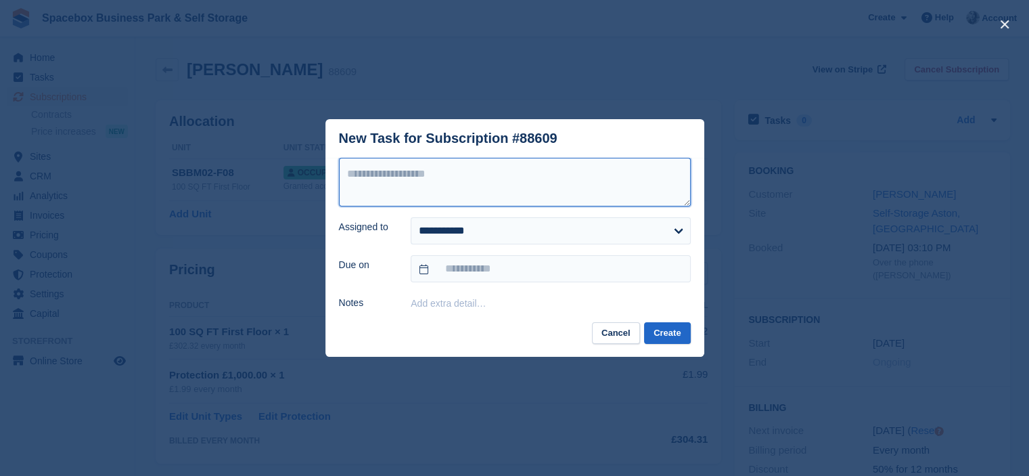
click at [596, 170] on textarea at bounding box center [515, 182] width 352 height 49
type textarea "**********"
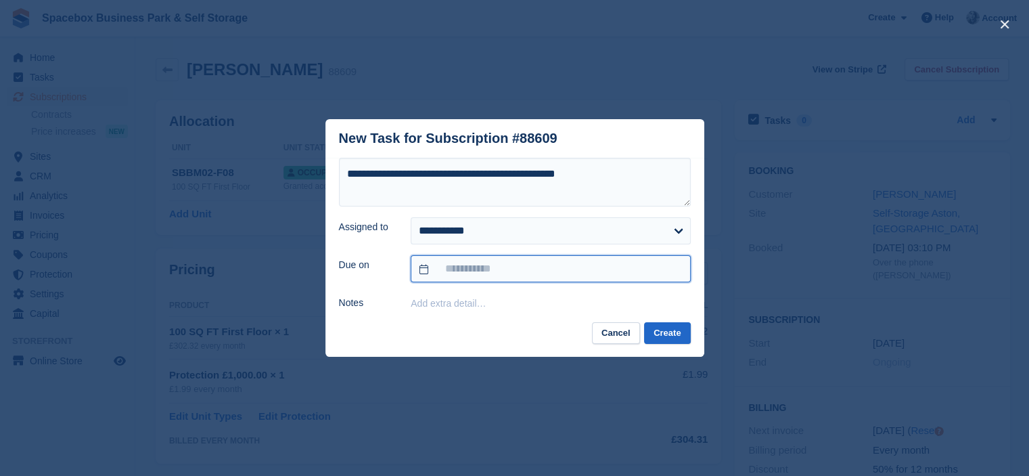
click at [530, 259] on input "text" at bounding box center [550, 268] width 279 height 27
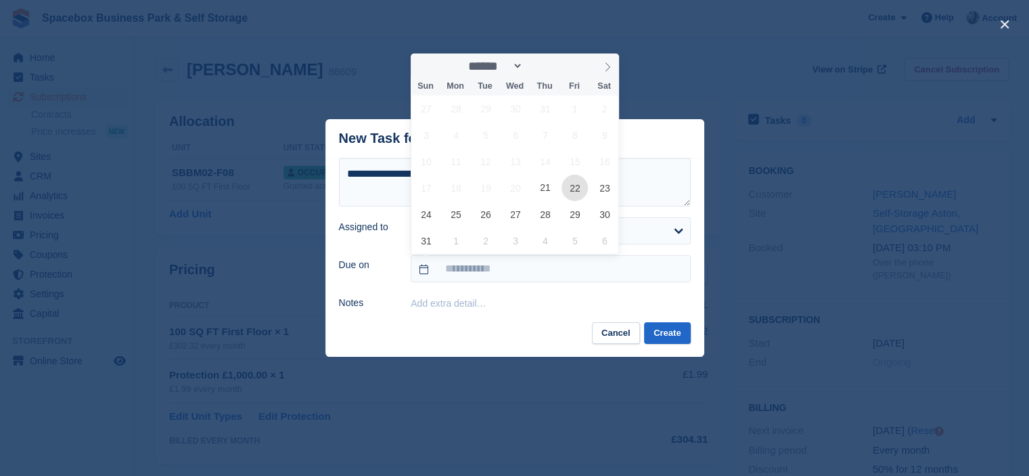
click at [570, 193] on span "22" at bounding box center [574, 188] width 26 height 26
type input "**********"
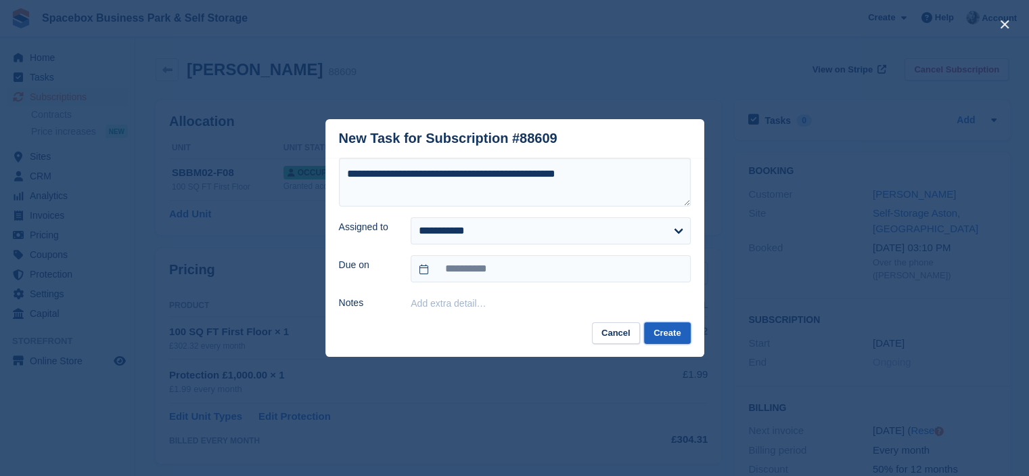
click at [657, 333] on button "Create" at bounding box center [667, 333] width 46 height 22
